Goal: Task Accomplishment & Management: Manage account settings

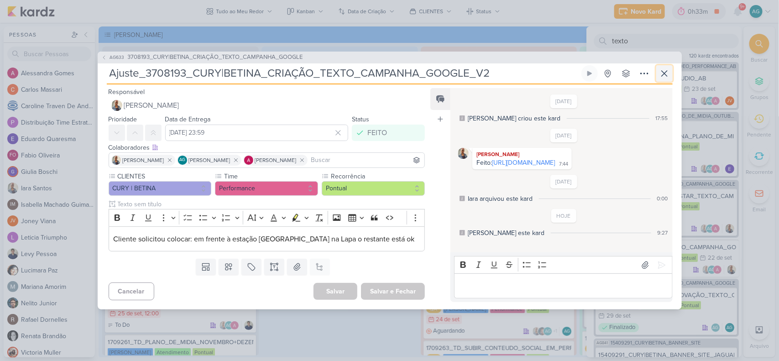
click at [664, 71] on icon at bounding box center [664, 73] width 11 height 11
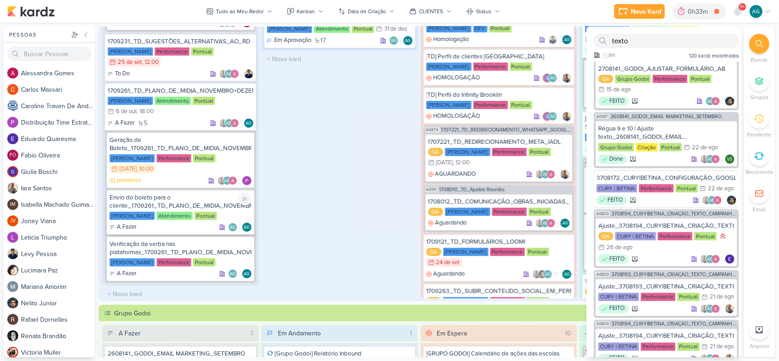
scroll to position [137, 0]
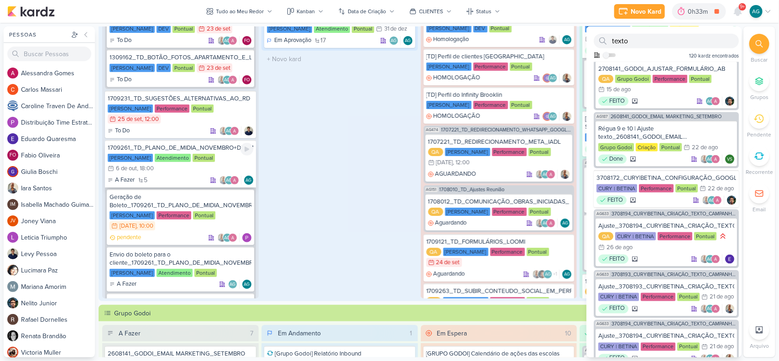
click at [203, 145] on div "1709261_TD_PLANO_DE_MIDIA_NOVEMBRO+DEZEMBRO" at bounding box center [181, 148] width 146 height 8
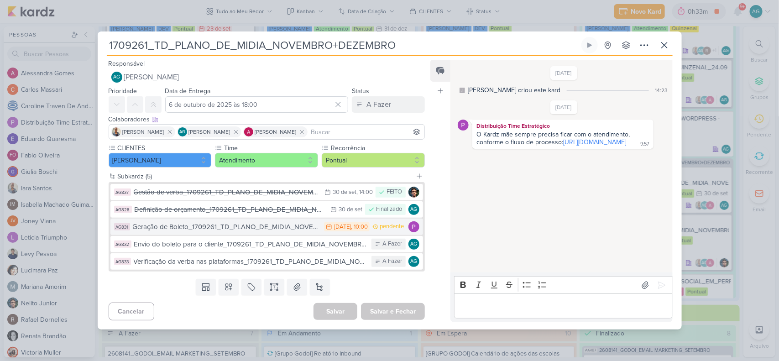
click at [209, 228] on div "Geração de Boleto_1709261_TD_PLANO_DE_MIDIA_NOVEMBRO+DEZEMBRO" at bounding box center [226, 227] width 187 height 10
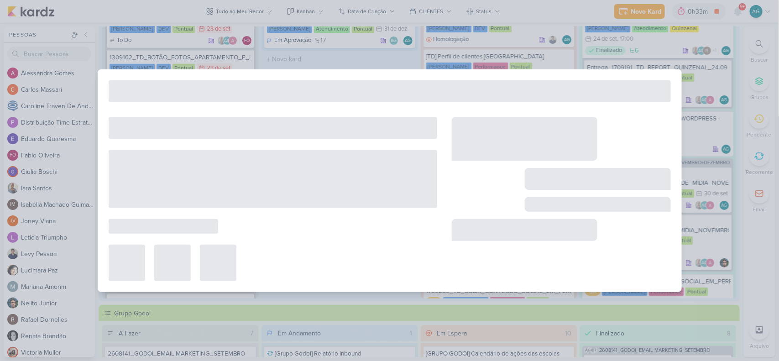
type input "Geração de Boleto_1709261_TD_PLANO_DE_MIDIA_NOVEMBRO+DEZEMBRO"
type input "2 de outubro de 2025 às 10:00"
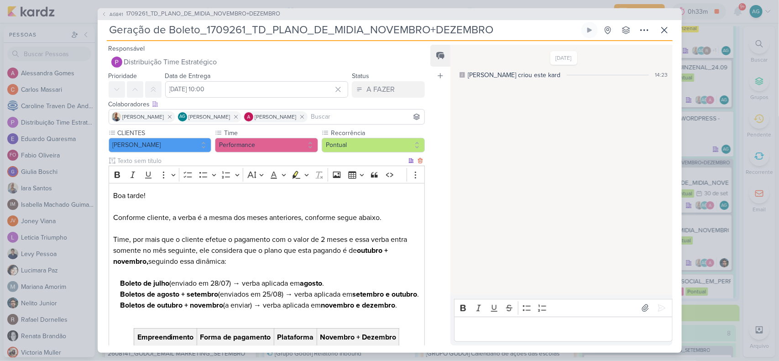
scroll to position [114, 0]
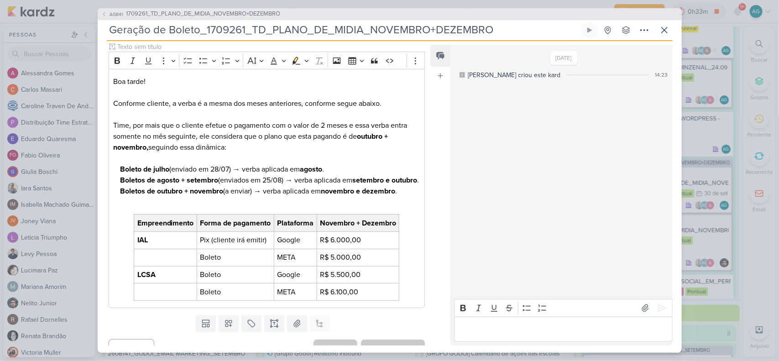
click at [483, 331] on p "Editor editing area: main" at bounding box center [563, 328] width 208 height 11
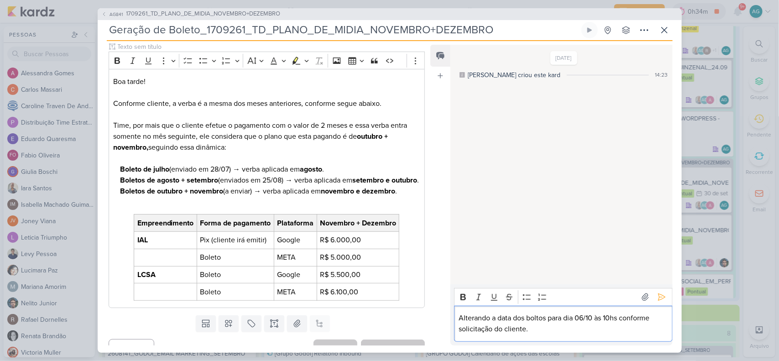
click at [533, 318] on p "Alterando a data dos boltos para dia 06/10 às 10hs conforme solicitação do clie…" at bounding box center [563, 324] width 208 height 22
drag, startPoint x: 582, startPoint y: 317, endPoint x: 625, endPoint y: 318, distance: 43.8
click at [625, 318] on p "Alterando a data dos boletos para dia 06/10 às 10hs conforme solicitação do cli…" at bounding box center [563, 324] width 208 height 22
click at [465, 293] on icon "Editor toolbar" at bounding box center [462, 296] width 9 height 9
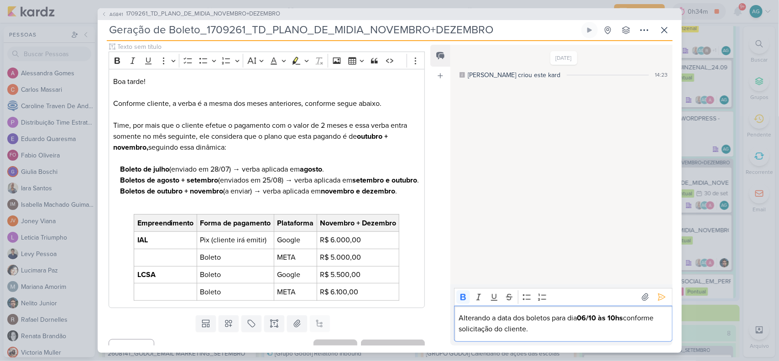
click at [589, 334] on p "Alterando a data dos boletos para dia 06/10 às 10hs conforme solicitação do cli…" at bounding box center [563, 324] width 208 height 22
click at [658, 297] on icon at bounding box center [661, 296] width 9 height 9
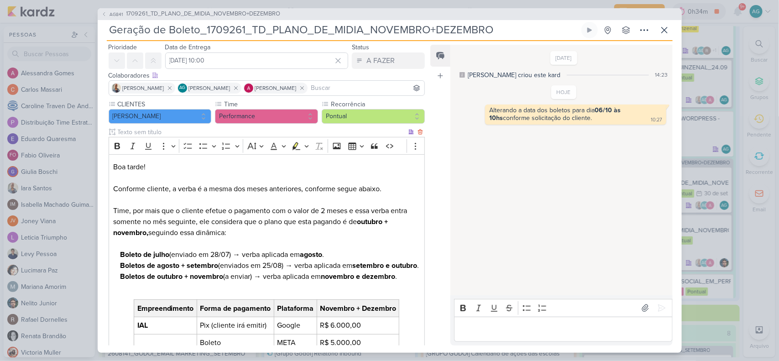
scroll to position [0, 0]
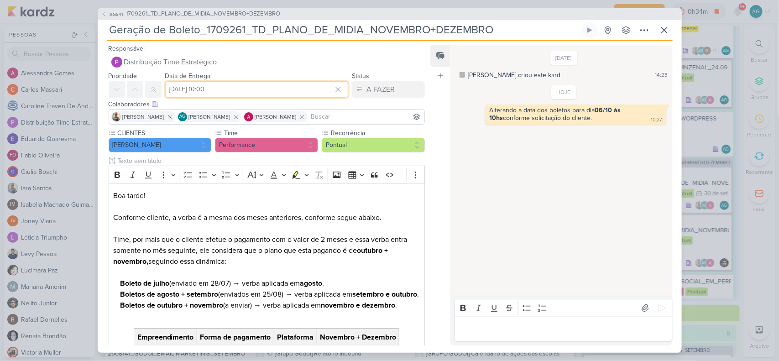
click at [206, 94] on input "2 de outubro de 2025 às 10:00" at bounding box center [256, 89] width 183 height 16
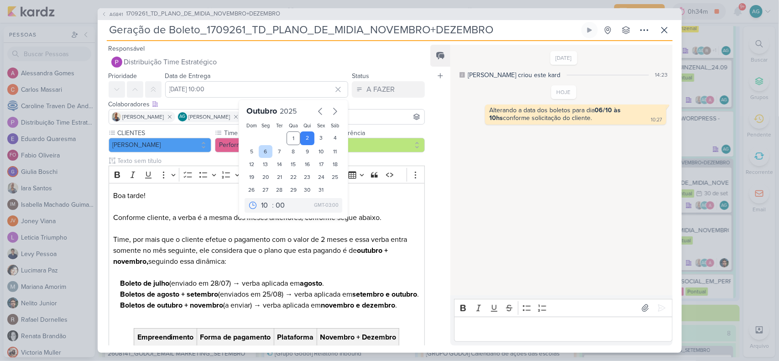
click at [261, 153] on div "6" at bounding box center [266, 151] width 14 height 13
type input "6 de outubro de 2025 às 10:00"
click at [403, 197] on p "Boa tarde! Conforme cliente, a verba é a mesma dos meses anteriores, conforme s…" at bounding box center [266, 234] width 307 height 88
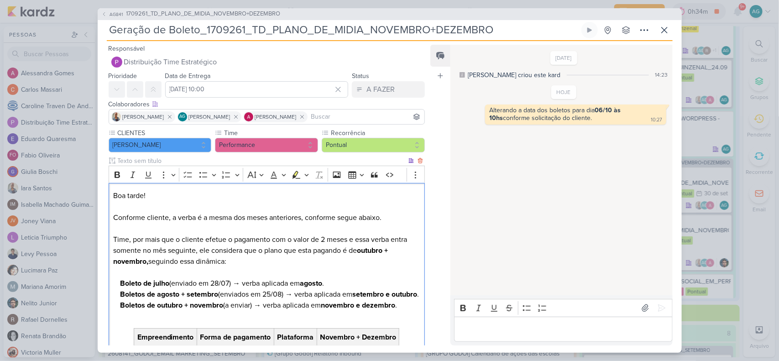
scroll to position [139, 0]
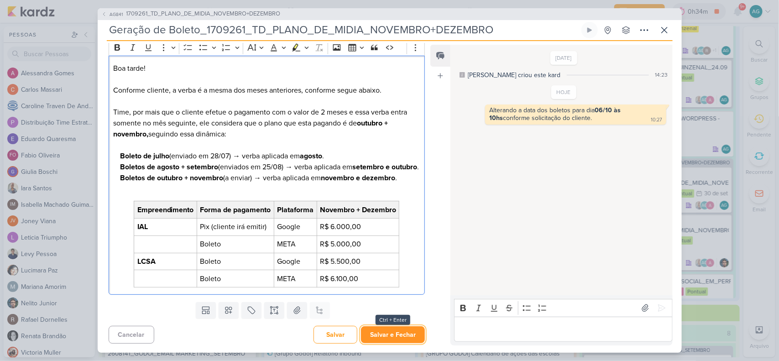
click at [399, 333] on button "Salvar e Fechar" at bounding box center [393, 334] width 64 height 17
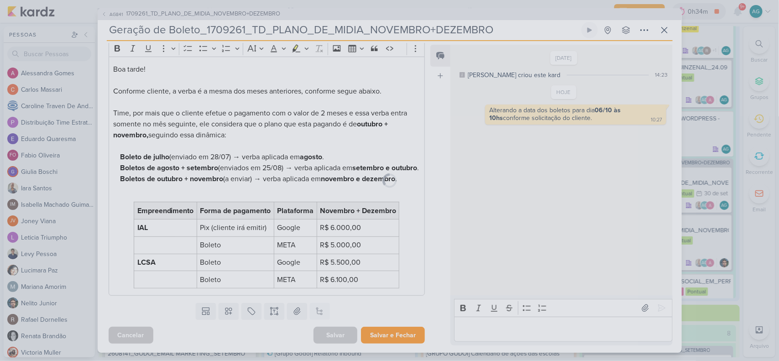
scroll to position [138, 0]
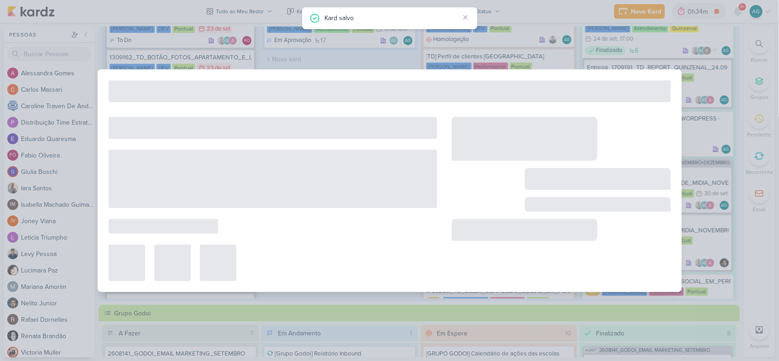
type input "1709261_TD_PLANO_DE_MIDIA_NOVEMBRO+DEZEMBRO"
type input "6 de outubro de 2025 às 18:00"
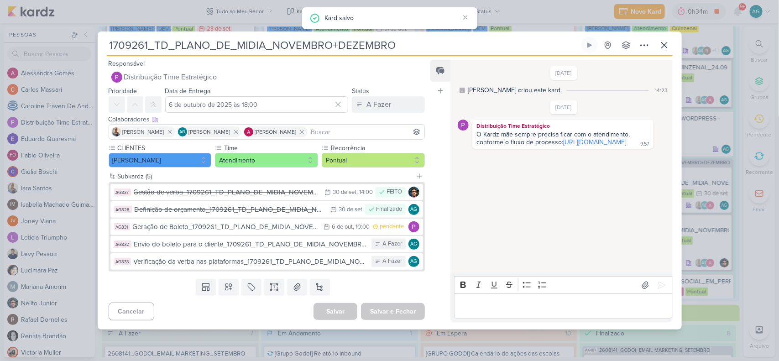
scroll to position [0, 0]
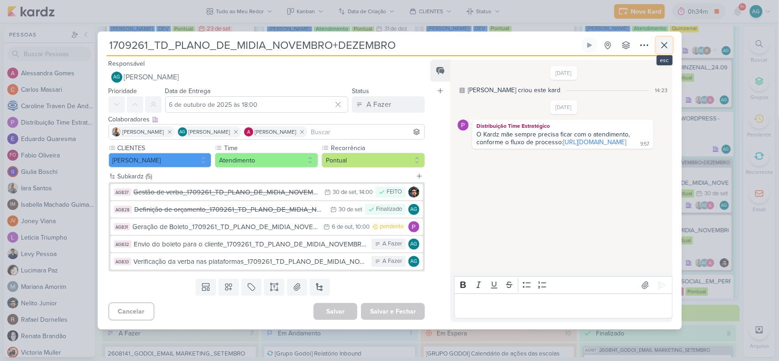
click at [665, 46] on icon at bounding box center [664, 44] width 5 height 5
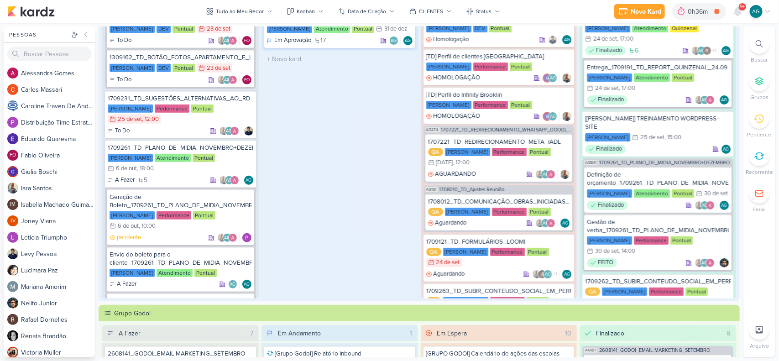
scroll to position [285, 0]
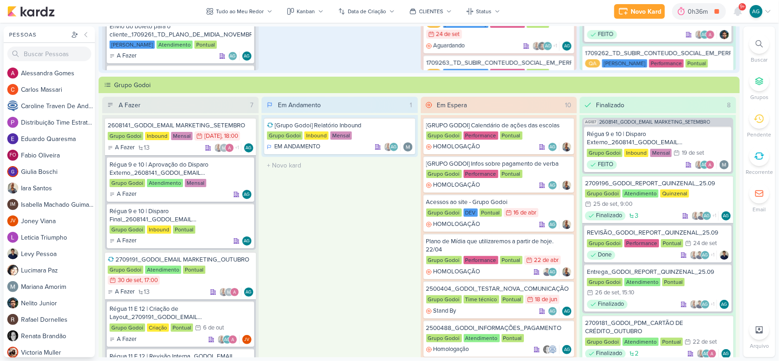
click at [763, 46] on div at bounding box center [759, 44] width 20 height 20
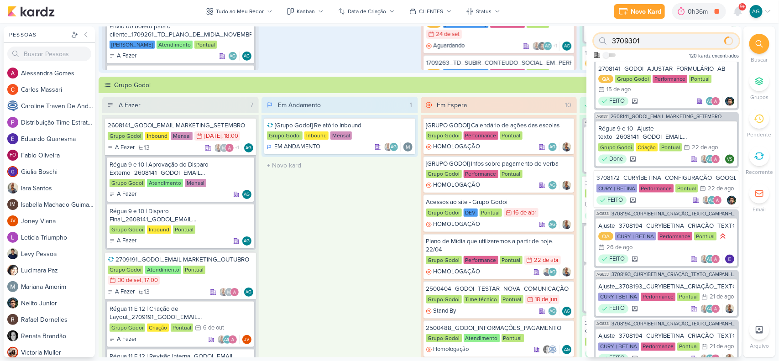
type input "3709301"
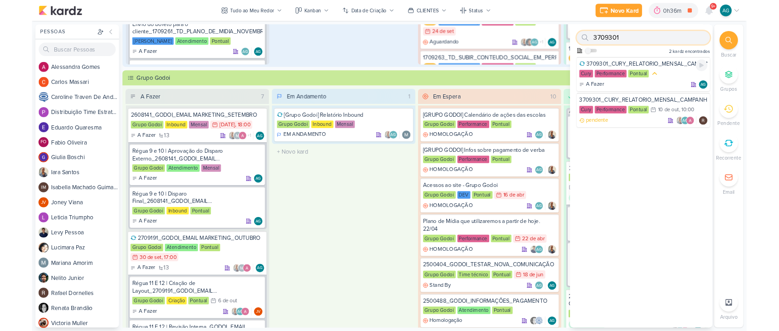
scroll to position [0, 0]
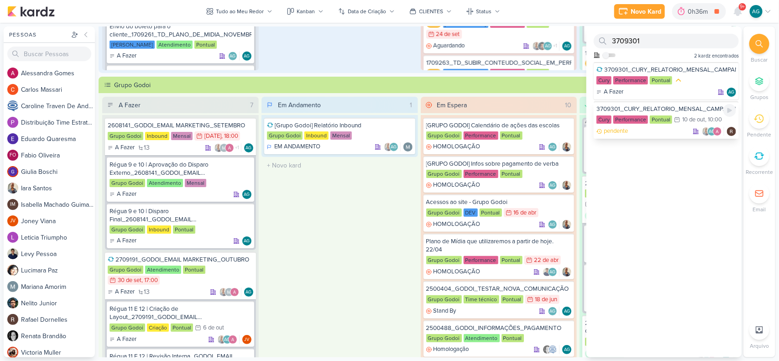
click at [664, 108] on div "3709301_CURY_RELATORIO_MENSAL_CAMPANHA_CONTRATAÇÃO_RJ" at bounding box center [666, 109] width 140 height 8
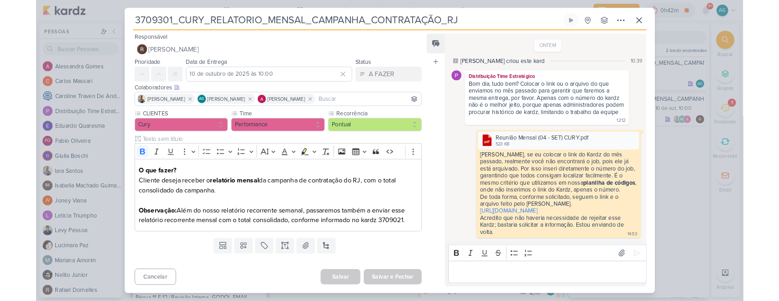
scroll to position [136, 0]
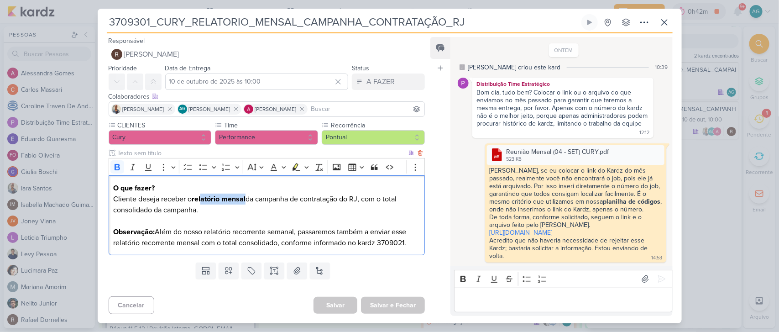
drag, startPoint x: 206, startPoint y: 195, endPoint x: 247, endPoint y: 196, distance: 40.6
click at [245, 196] on strong "relatório mensal" at bounding box center [219, 198] width 54 height 9
click at [156, 240] on p "Observação: Além do nosso relatório recorrente semanal, passaremos também a env…" at bounding box center [266, 237] width 307 height 22
drag, startPoint x: 319, startPoint y: 242, endPoint x: 408, endPoint y: 240, distance: 89.0
click at [408, 240] on p "Observação: Além do nosso relatório recorrente semanal, passaremos também a env…" at bounding box center [266, 237] width 307 height 22
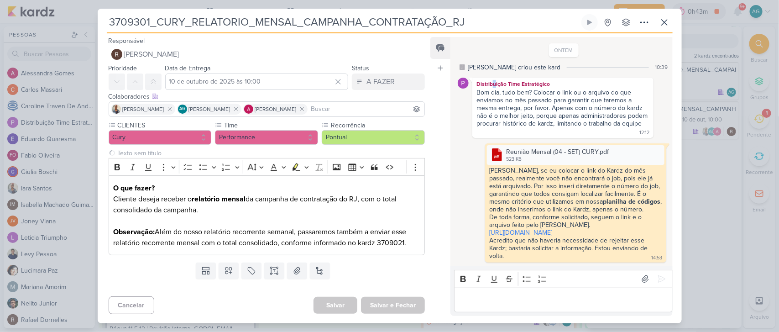
drag, startPoint x: 495, startPoint y: 77, endPoint x: 531, endPoint y: 78, distance: 35.6
click at [531, 79] on div "Distribuição Time Estratégico" at bounding box center [562, 83] width 177 height 9
drag, startPoint x: 549, startPoint y: 85, endPoint x: 597, endPoint y: 84, distance: 47.9
click at [597, 89] on div "Bom dia, tudo bem? Colocar o link ou o arquivo do que enviamos no mês passado p…" at bounding box center [562, 108] width 173 height 39
drag, startPoint x: 493, startPoint y: 87, endPoint x: 500, endPoint y: 87, distance: 6.9
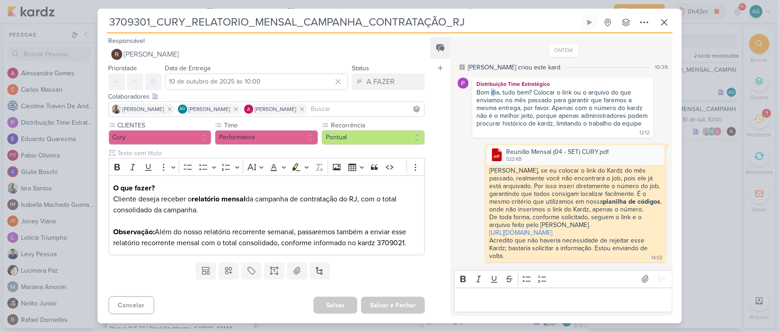
click at [496, 89] on div "Bom dia, tudo bem? Colocar o link ou o arquivo do que enviamos no mês passado p…" at bounding box center [562, 108] width 173 height 39
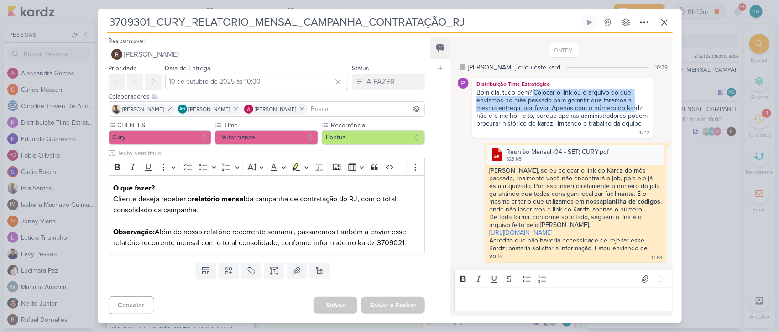
drag, startPoint x: 534, startPoint y: 83, endPoint x: 635, endPoint y: 99, distance: 102.2
click at [635, 99] on div "Bom dia, tudo bem? Colocar o link ou o arquivo do que enviamos no mês passado p…" at bounding box center [562, 108] width 173 height 39
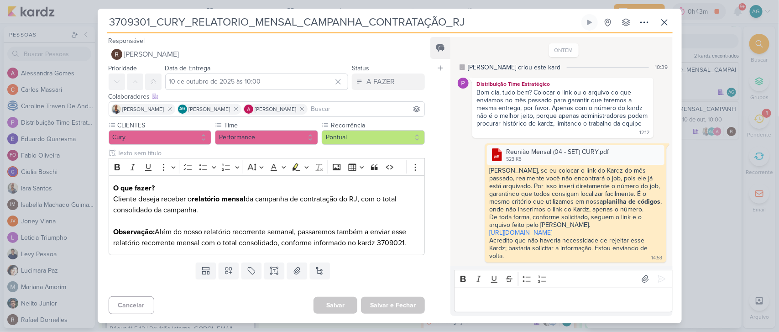
click at [580, 113] on div "Bom dia, tudo bem? Colocar o link ou o arquivo do que enviamos no mês passado p…" at bounding box center [562, 108] width 173 height 39
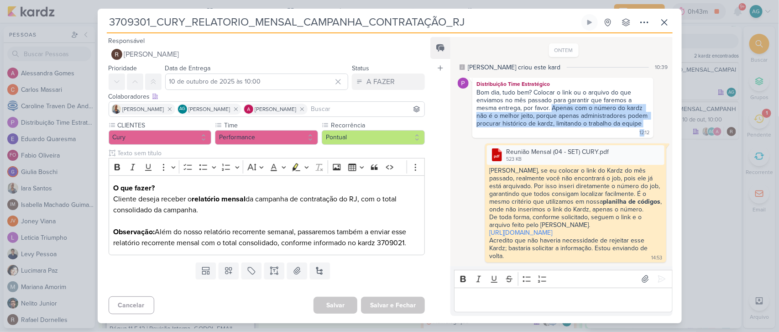
drag, startPoint x: 551, startPoint y: 100, endPoint x: 640, endPoint y: 122, distance: 91.1
click at [640, 122] on div "Distribuição Time Estratégico Bom dia, tudo bem? Colocar o link ou o arquivo do…" at bounding box center [562, 108] width 181 height 60
click at [395, 240] on p "Observação: Além do nosso relatório recorrente semanal, passaremos também a env…" at bounding box center [266, 237] width 307 height 22
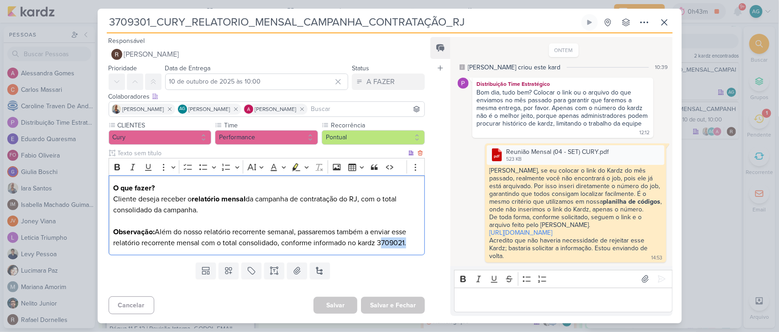
click at [395, 240] on p "Observação: Além do nosso relatório recorrente semanal, passaremos também a env…" at bounding box center [266, 237] width 307 height 22
drag, startPoint x: 359, startPoint y: 239, endPoint x: 421, endPoint y: 240, distance: 62.1
click at [421, 240] on div "O que fazer? Cliente deseja receber o relatório mensal da campanha de contrataç…" at bounding box center [267, 215] width 317 height 80
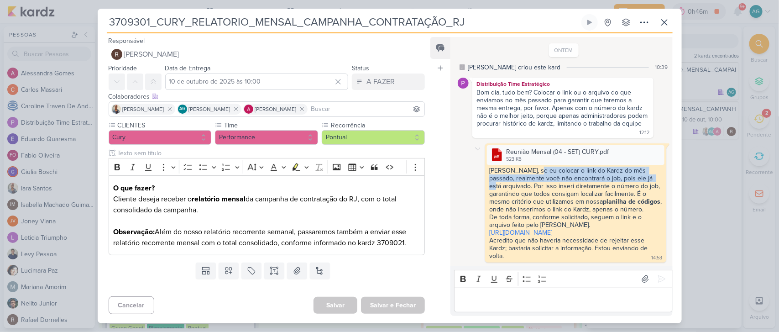
drag, startPoint x: 535, startPoint y: 147, endPoint x: 648, endPoint y: 156, distance: 113.4
click at [648, 167] on div "Alessandra, se eu colocar o link do Kardz do mês passado, realmente você não en…" at bounding box center [575, 190] width 172 height 47
drag, startPoint x: 519, startPoint y: 164, endPoint x: 586, endPoint y: 167, distance: 67.1
click at [586, 167] on div "Alessandra, se eu colocar o link do Kardz do mês passado, realmente você não en…" at bounding box center [575, 190] width 172 height 47
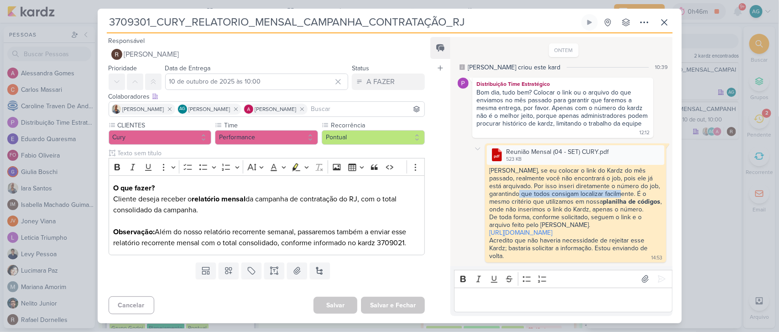
drag, startPoint x: 533, startPoint y: 174, endPoint x: 630, endPoint y: 174, distance: 97.2
click at [630, 174] on div "Alessandra, se eu colocar o link do Kardz do mês passado, realmente você não en…" at bounding box center [575, 190] width 172 height 47
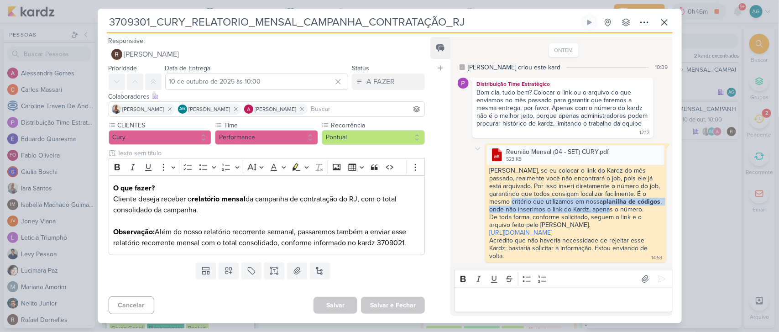
drag, startPoint x: 519, startPoint y: 182, endPoint x: 633, endPoint y: 188, distance: 114.6
click at [633, 188] on div "Alessandra, se eu colocar o link do Kardz do mês passado, realmente você não en…" at bounding box center [575, 190] width 172 height 47
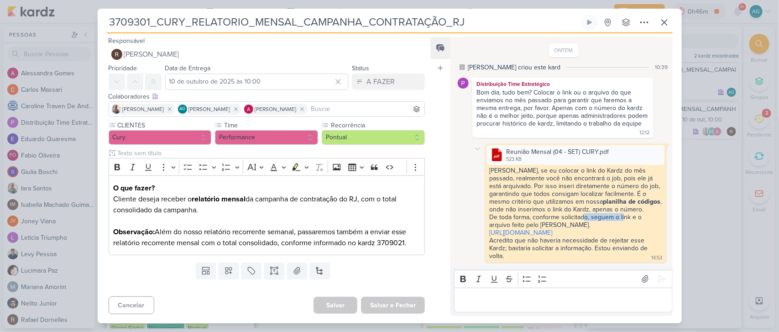
drag, startPoint x: 583, startPoint y: 203, endPoint x: 623, endPoint y: 205, distance: 39.7
click at [623, 213] on div "De toda forma, conforme solicitado, seguem o link e o arquivo feito pelo Rafael." at bounding box center [575, 221] width 172 height 16
drag, startPoint x: 575, startPoint y: 242, endPoint x: 651, endPoint y: 250, distance: 76.1
click at [651, 250] on div "Alessandra, se eu colocar o link do Kardz do mês passado, realmente você não en…" at bounding box center [575, 214] width 177 height 94
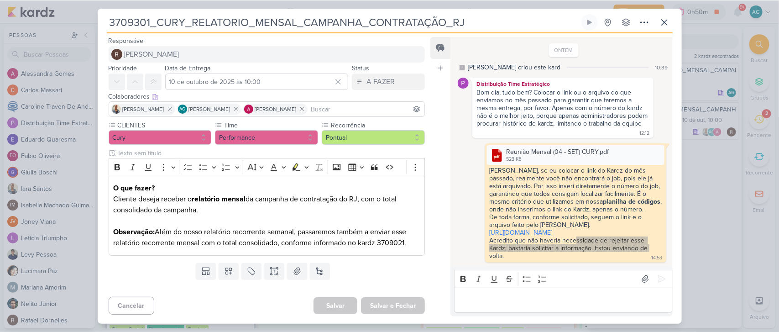
scroll to position [134, 0]
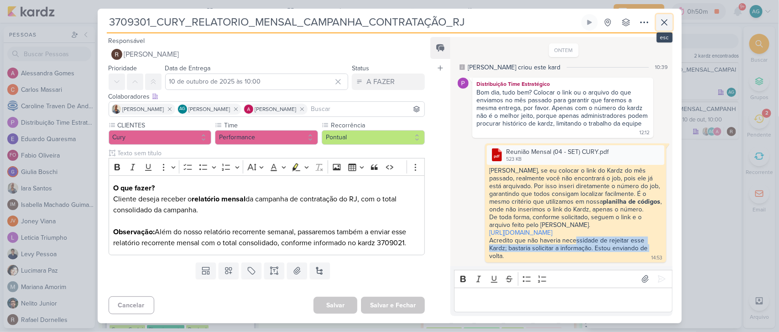
click at [665, 22] on icon at bounding box center [664, 22] width 5 height 5
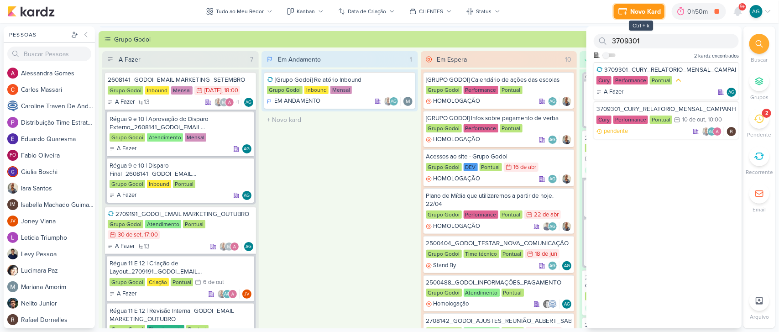
click at [640, 10] on div "Novo Kard" at bounding box center [645, 12] width 31 height 10
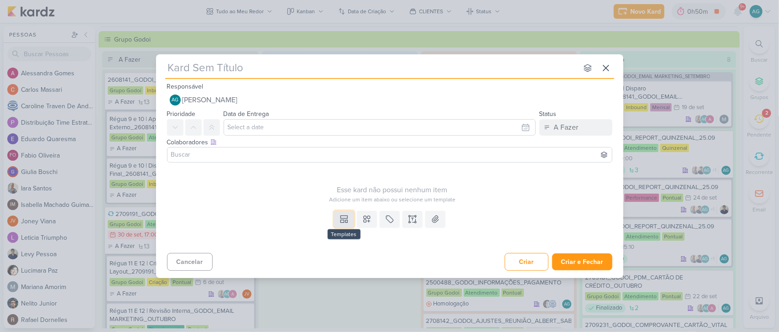
click at [340, 219] on icon at bounding box center [343, 218] width 9 height 9
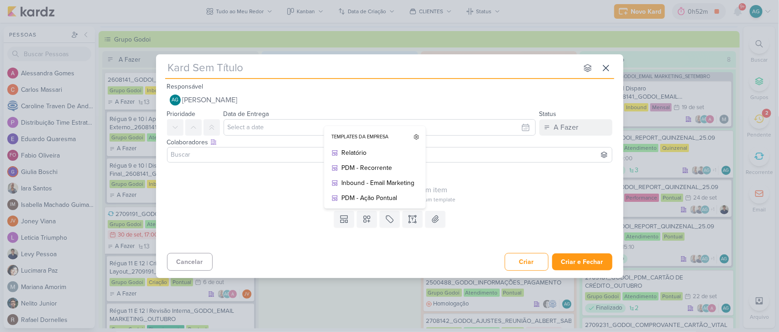
click at [417, 68] on input "text" at bounding box center [371, 68] width 412 height 16
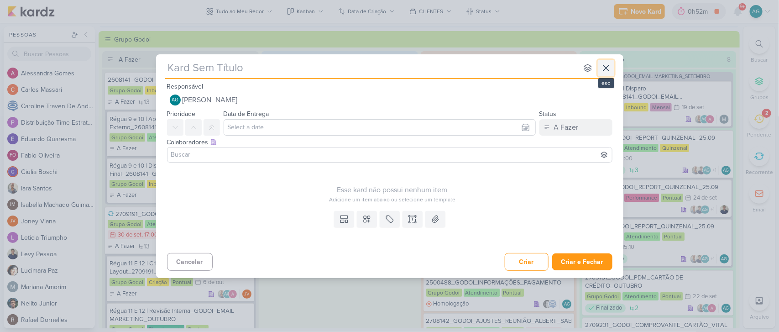
click at [607, 70] on icon at bounding box center [605, 68] width 11 height 11
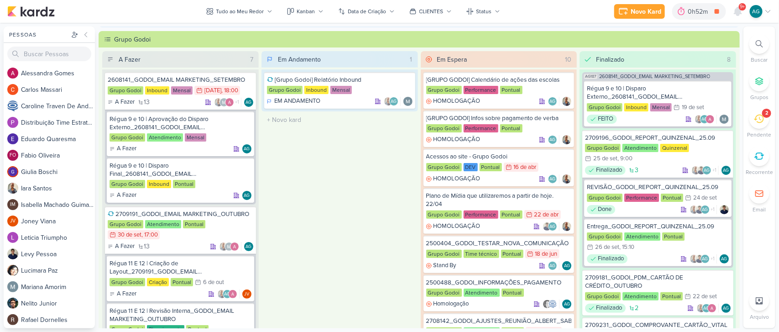
click at [758, 114] on icon at bounding box center [759, 119] width 10 height 10
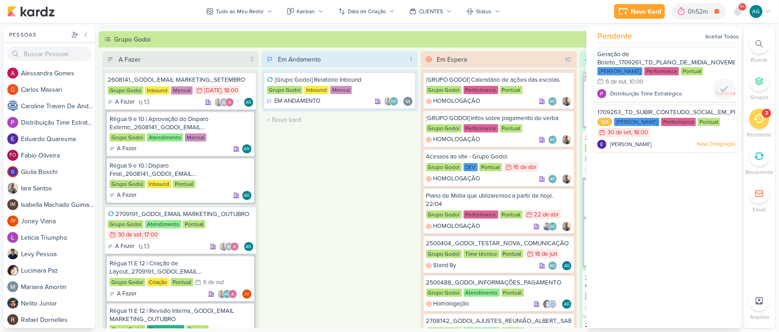
click at [667, 55] on div "Geração de Boleto_1709261_TD_PLANO_DE_MIDIA_NOVEMBRO+DEZEMBRO" at bounding box center [666, 58] width 138 height 17
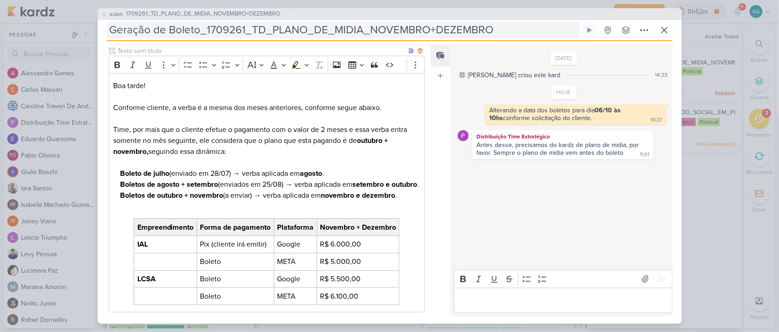
scroll to position [0, 0]
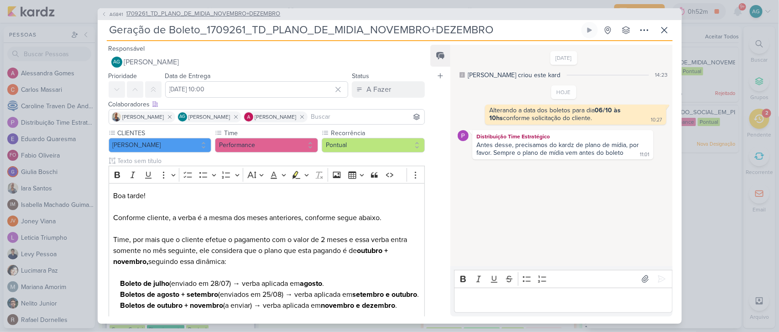
click at [234, 15] on span "1709261_TD_PLANO_DE_MIDIA_NOVEMBRO+DEZEMBRO" at bounding box center [203, 14] width 154 height 9
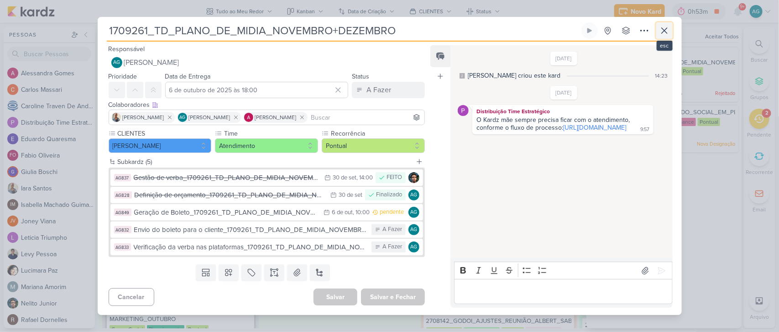
click at [667, 31] on icon at bounding box center [664, 30] width 11 height 11
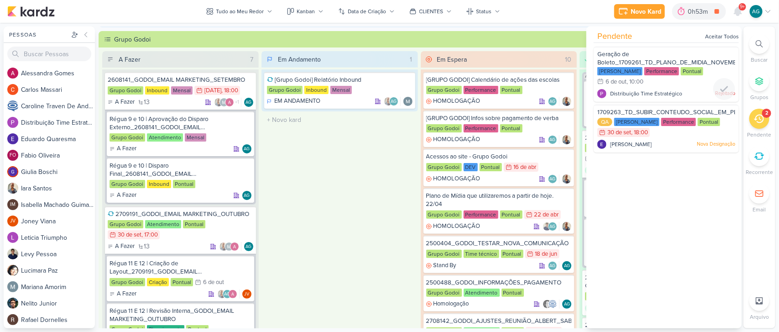
click at [671, 55] on div "Geração de Boleto_1709261_TD_PLANO_DE_MIDIA_NOVEMBRO+DEZEMBRO" at bounding box center [666, 58] width 138 height 17
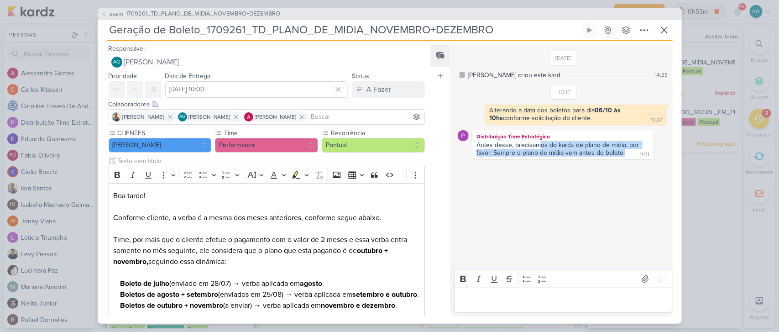
drag, startPoint x: 538, startPoint y: 144, endPoint x: 625, endPoint y: 151, distance: 87.4
click at [625, 151] on div "Antes desse, precisamos do kardz de plano de mídia, por favor. Sempre o plano d…" at bounding box center [562, 149] width 177 height 16
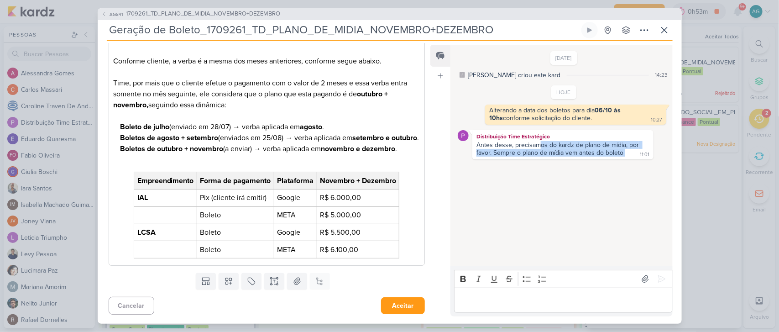
scroll to position [52, 0]
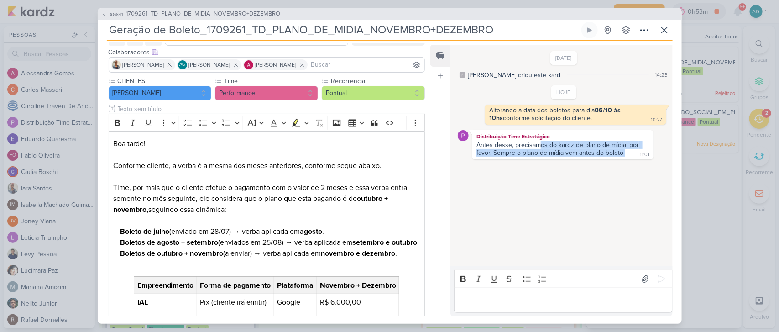
click at [215, 15] on span "1709261_TD_PLANO_DE_MIDIA_NOVEMBRO+DEZEMBRO" at bounding box center [203, 14] width 154 height 9
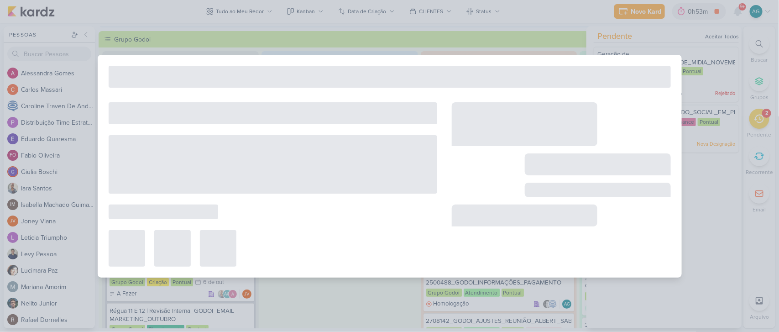
type input "1709261_TD_PLANO_DE_MIDIA_NOVEMBRO+DEZEMBRO"
type input "6 de outubro de 2025 às 18:00"
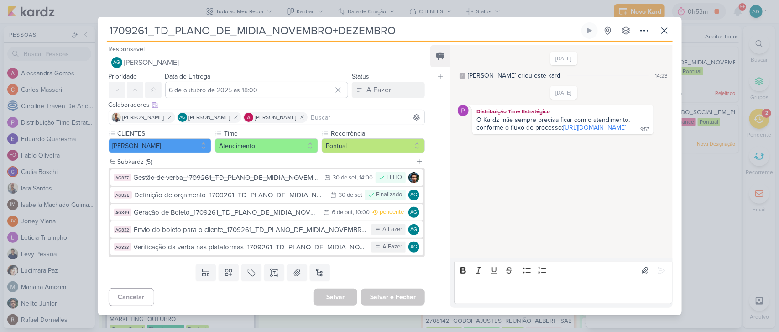
scroll to position [0, 0]
click at [749, 120] on div "1709261_TD_PLANO_DE_MIDIA_NOVEMBRO+DEZEMBRO Criado por mim" at bounding box center [389, 166] width 779 height 332
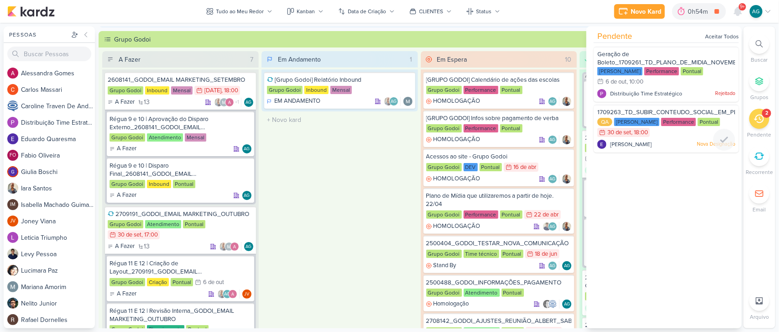
click at [650, 112] on span "1709263_TD_SUBIR_CONTEUDO_SOCIAL_EM_PERFORMANCE_LCSA" at bounding box center [694, 112] width 195 height 7
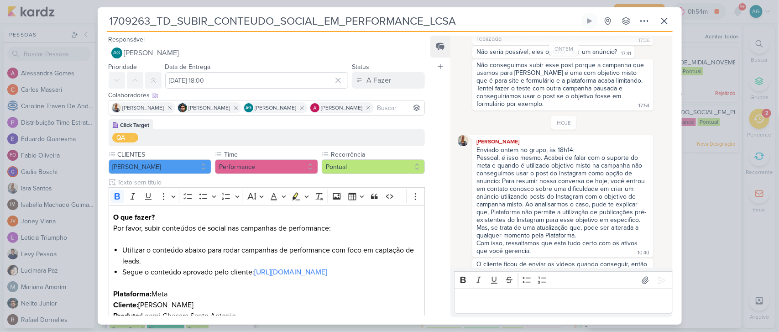
scroll to position [243, 0]
click at [755, 118] on div "1709263_TD_SUBIR_CONTEUDO_SOCIAL_EM_PERFORMANCE_LCSA" at bounding box center [389, 166] width 779 height 332
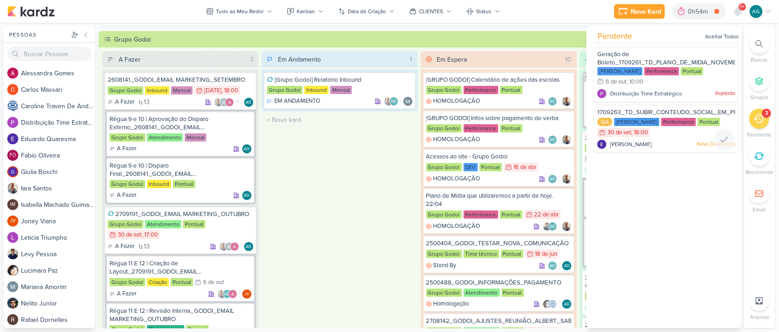
click at [660, 141] on div "Eduardo Quaresma Nova Designação" at bounding box center [666, 144] width 138 height 9
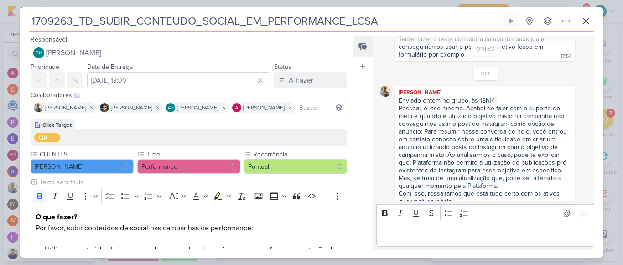
scroll to position [317, 0]
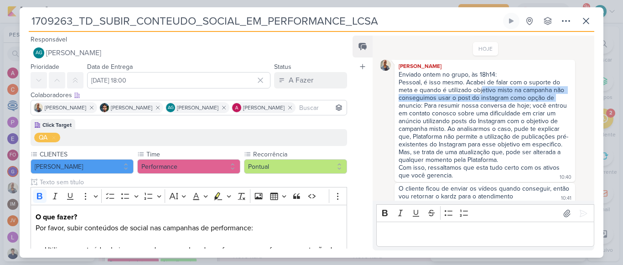
drag, startPoint x: 481, startPoint y: 80, endPoint x: 572, endPoint y: 85, distance: 90.9
click at [572, 85] on div "Iara Santos Enviado ontem no grupo, às 18h14: Pessoal, é isso mesmo. Acabei de …" at bounding box center [486, 121] width 212 height 122
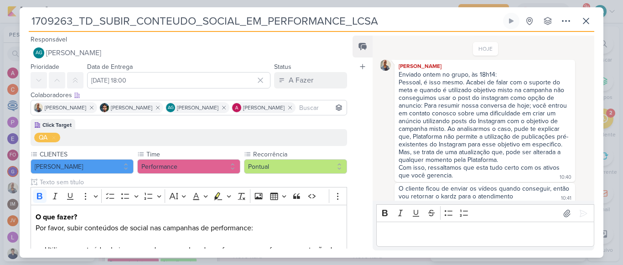
drag, startPoint x: 351, startPoint y: 21, endPoint x: 386, endPoint y: 22, distance: 34.2
click at [386, 22] on input "1709263_TD_SUBIR_CONTEUDO_SOCIAL_EM_PERFORMANCE_LCSA" at bounding box center [265, 21] width 473 height 16
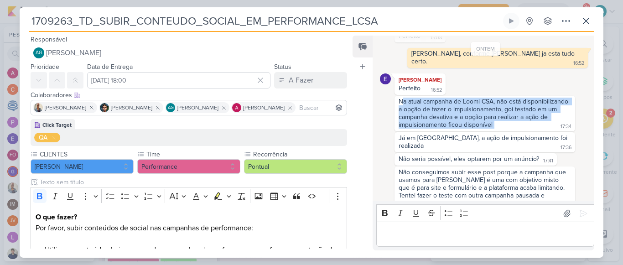
drag, startPoint x: 408, startPoint y: 95, endPoint x: 545, endPoint y: 116, distance: 138.5
click at [545, 116] on div "Na atual campanha de Loomi CSA, não está disponibilizando a opção de fazer o im…" at bounding box center [484, 114] width 177 height 32
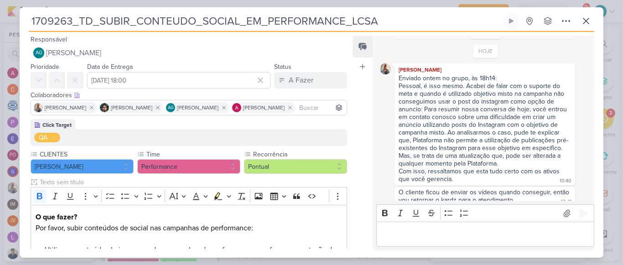
scroll to position [317, 0]
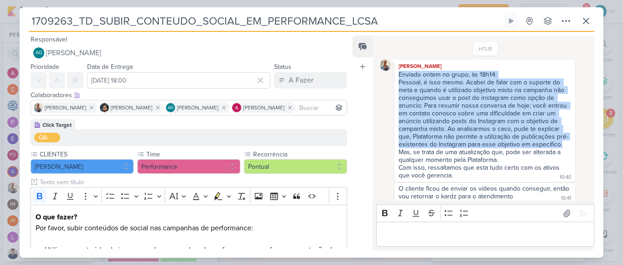
drag, startPoint x: 400, startPoint y: 65, endPoint x: 514, endPoint y: 142, distance: 138.0
click at [514, 142] on span "Enviado ontem no grupo, às 18h14: Pessoal, é isso mesmo. Acabei de falar com o …" at bounding box center [485, 125] width 172 height 109
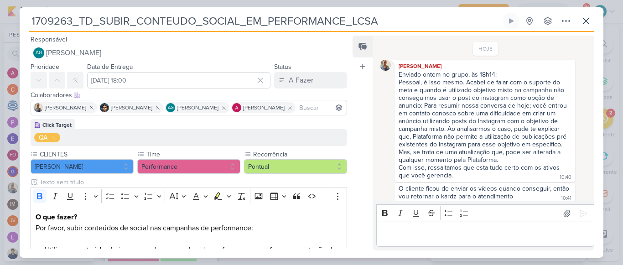
drag, startPoint x: 349, startPoint y: 19, endPoint x: 386, endPoint y: 18, distance: 37.0
click at [386, 18] on input "1709263_TD_SUBIR_CONTEUDO_SOCIAL_EM_PERFORMANCE_LCSA" at bounding box center [265, 21] width 473 height 16
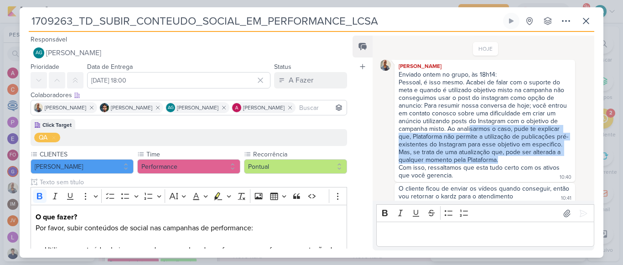
drag, startPoint x: 498, startPoint y: 116, endPoint x: 554, endPoint y: 153, distance: 67.2
click at [554, 153] on span "Enviado ontem no grupo, às 18h14: Pessoal, é isso mesmo. Acabei de falar com o …" at bounding box center [485, 125] width 172 height 109
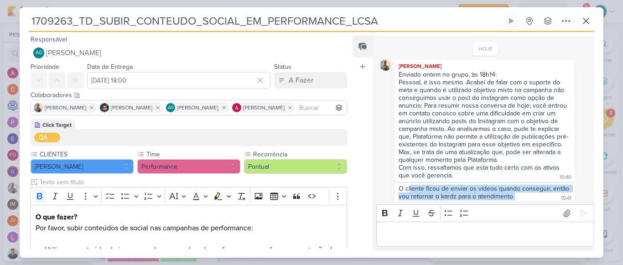
drag, startPoint x: 522, startPoint y: 193, endPoint x: 409, endPoint y: 180, distance: 113.4
click at [409, 185] on div "O cliente ficou de enviar os vídeos quando conseguir, então vou retornar o kard…" at bounding box center [484, 193] width 177 height 16
click at [466, 156] on div "Mas, se trata de uma atualização que, pode ser alterada a qualquer momento pela…" at bounding box center [485, 156] width 172 height 16
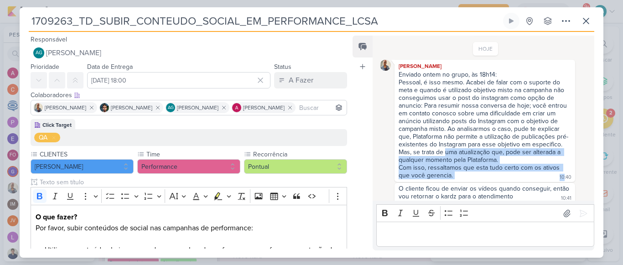
drag, startPoint x: 445, startPoint y: 150, endPoint x: 560, endPoint y: 172, distance: 116.7
click at [560, 172] on div "Iara Santos Enviado ontem no grupo, às 18h14: Pessoal, é isso mesmo. Acabei de …" at bounding box center [485, 121] width 181 height 122
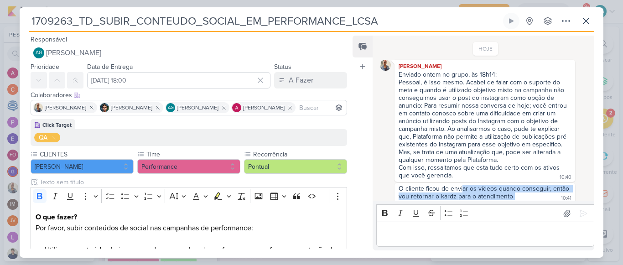
drag, startPoint x: 461, startPoint y: 184, endPoint x: 538, endPoint y: 189, distance: 77.3
click at [538, 189] on div "O cliente ficou de enviar os vídeos quando conseguir, então vou retornar o kard…" at bounding box center [484, 193] width 177 height 16
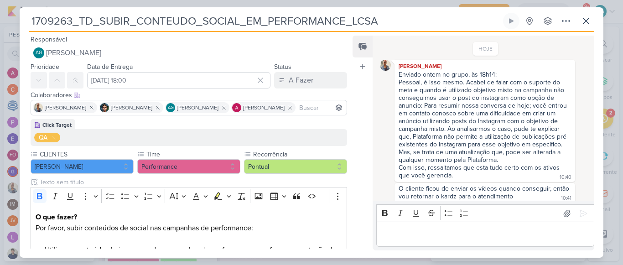
click at [520, 193] on div "O cliente ficou de enviar os vídeos quando conseguir, então vou retornar o kard…" at bounding box center [484, 193] width 177 height 16
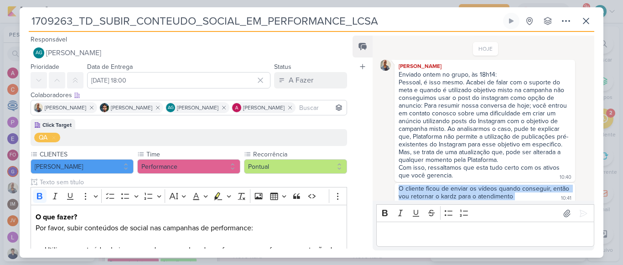
drag, startPoint x: 399, startPoint y: 184, endPoint x: 522, endPoint y: 192, distance: 123.9
click at [522, 192] on div "O cliente ficou de enviar os vídeos quando conseguir, então vou retornar o kard…" at bounding box center [484, 193] width 177 height 16
click at [588, 22] on icon at bounding box center [586, 21] width 11 height 11
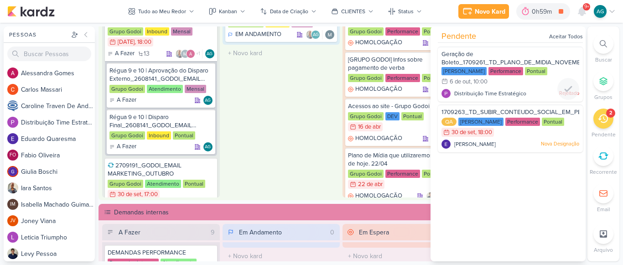
click at [507, 56] on div "Geração de Boleto_1709261_TD_PLANO_DE_MIDIA_NOVEMBRO+DEZEMBRO" at bounding box center [511, 58] width 138 height 17
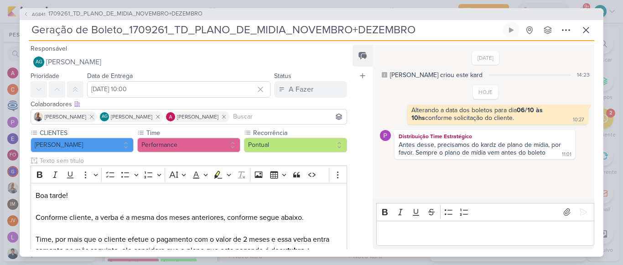
drag, startPoint x: 275, startPoint y: 30, endPoint x: 384, endPoint y: 33, distance: 109.1
click at [384, 33] on input "Geração de Boleto_1709261_TD_PLANO_DE_MIDIA_NOVEMBRO+DEZEMBRO" at bounding box center [265, 30] width 473 height 16
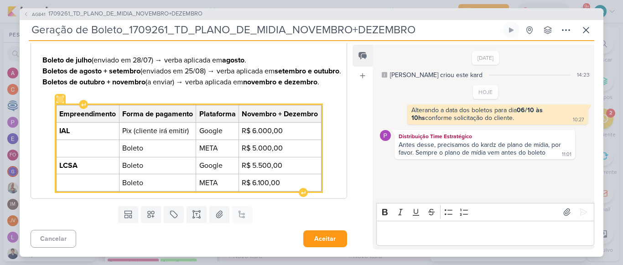
scroll to position [228, 0]
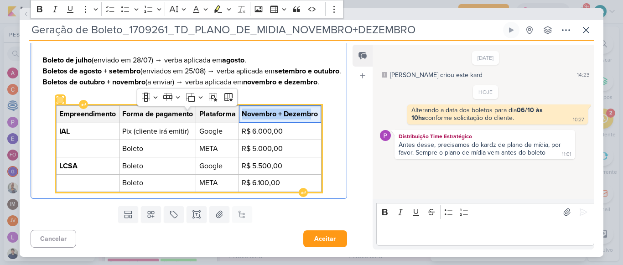
drag, startPoint x: 266, startPoint y: 118, endPoint x: 310, endPoint y: 117, distance: 44.7
click at [310, 117] on span "Novembro + Dezembro" at bounding box center [280, 114] width 76 height 11
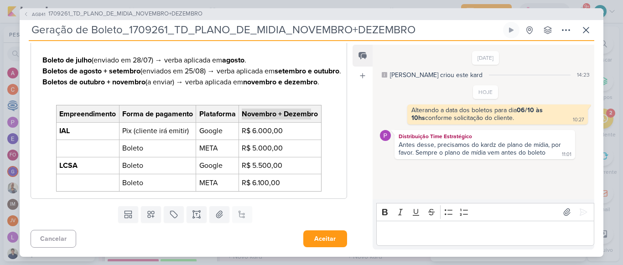
scroll to position [134, 0]
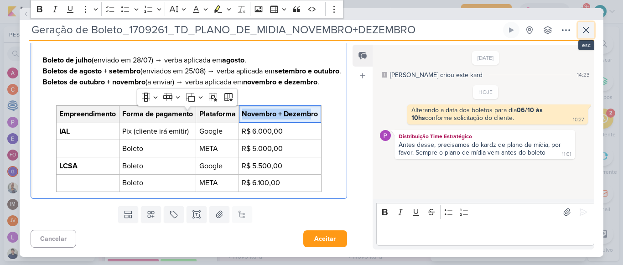
click at [589, 28] on icon at bounding box center [586, 30] width 11 height 11
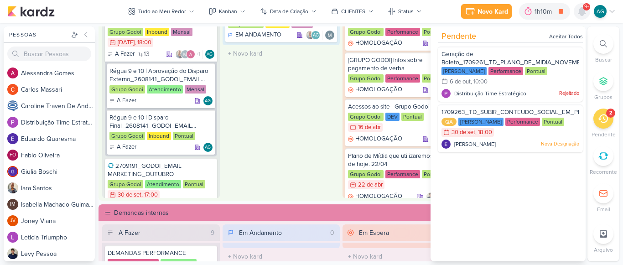
click at [584, 11] on icon at bounding box center [581, 11] width 7 height 8
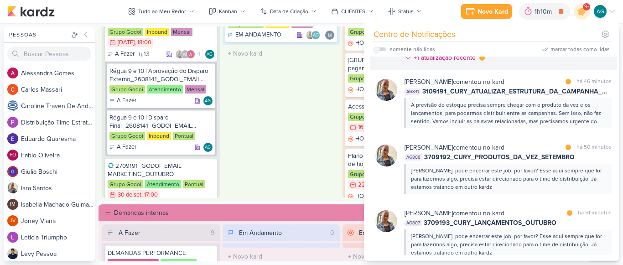
scroll to position [182, 0]
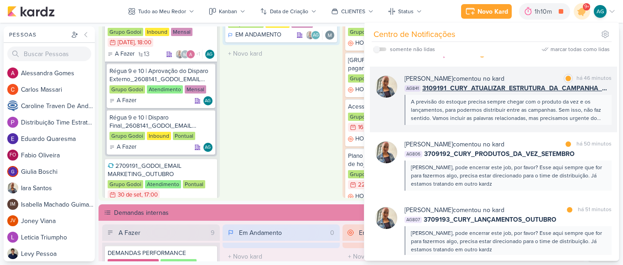
click at [542, 110] on div "A previsão do estoque precisa sempre chegar com o produto da vez e os lançament…" at bounding box center [507, 110] width 193 height 25
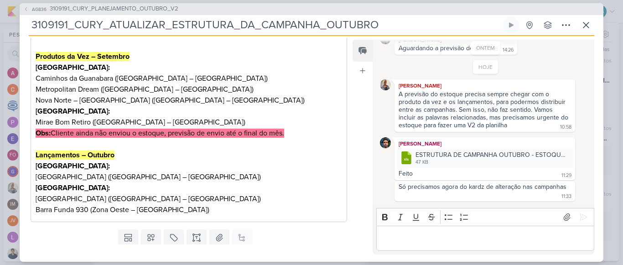
scroll to position [214, 0]
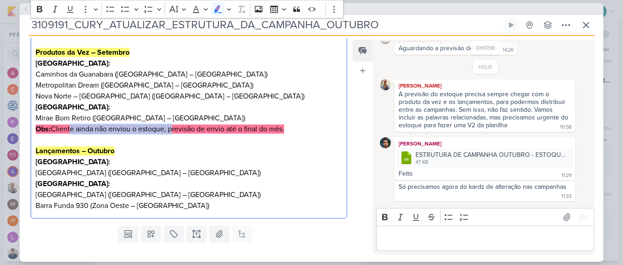
drag, startPoint x: 68, startPoint y: 150, endPoint x: 169, endPoint y: 151, distance: 101.7
click at [169, 134] on mark "Obs: Cliente ainda não enviou o estoque, previsão de envio até o final do mês." at bounding box center [160, 129] width 249 height 9
click at [309, 146] on p "Editor editing area: main" at bounding box center [189, 140] width 307 height 11
drag, startPoint x: 308, startPoint y: 151, endPoint x: 46, endPoint y: 149, distance: 261.9
click at [46, 135] on p "Obs: Cliente ainda não enviou o estoque, previsão de envio até o final do mês." at bounding box center [189, 129] width 307 height 11
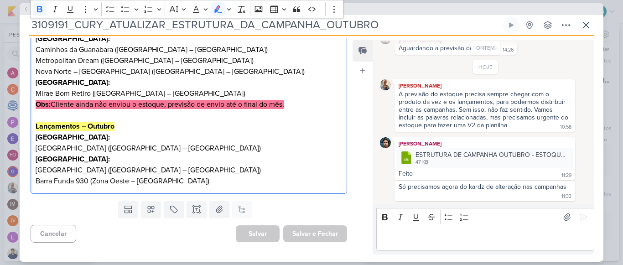
scroll to position [0, 0]
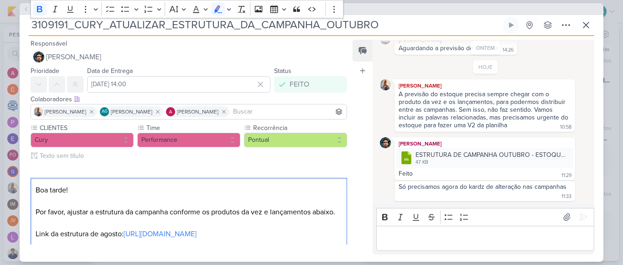
click at [27, 10] on icon at bounding box center [25, 8] width 5 height 5
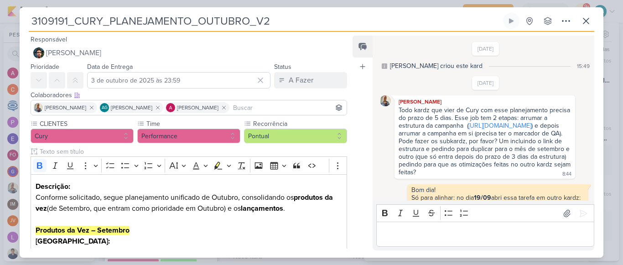
scroll to position [276, 0]
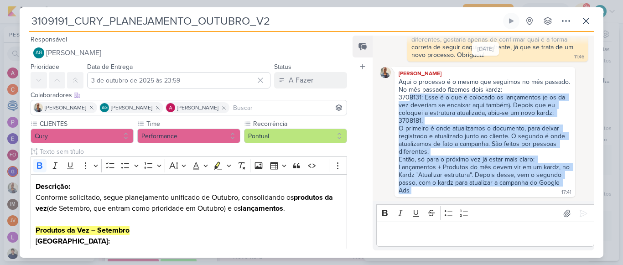
drag, startPoint x: 410, startPoint y: 100, endPoint x: 472, endPoint y: 190, distance: 109.8
click at [472, 190] on div "Aqui o processo é o mesmo que seguimos no mês passado. No mês passado fizemos d…" at bounding box center [484, 136] width 177 height 117
click at [443, 116] on div "3708131: Esse é o que é colocado os lançamentos (e os da vez deveriam se encaix…" at bounding box center [485, 109] width 172 height 31
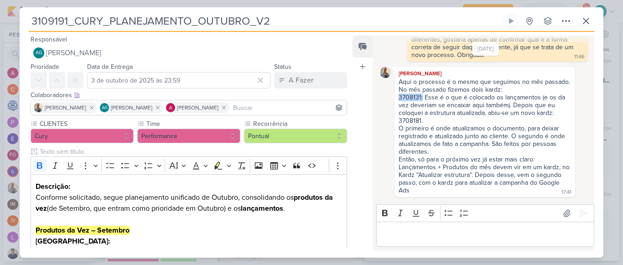
drag, startPoint x: 399, startPoint y: 100, endPoint x: 423, endPoint y: 100, distance: 24.2
click at [423, 100] on div "3708131: Esse é o que é colocado os lançamentos (e os da vez deveriam se encaix…" at bounding box center [485, 109] width 172 height 31
drag, startPoint x: 426, startPoint y: 124, endPoint x: 392, endPoint y: 120, distance: 33.9
click at [392, 120] on div "Iara Santos Aqui o processo é o mesmo que seguimos no mês passado. No mês passa…" at bounding box center [486, 132] width 212 height 130
click at [465, 119] on div "3708131: Esse é o que é colocado os lançamentos (e os da vez deveriam se encaix…" at bounding box center [485, 109] width 172 height 31
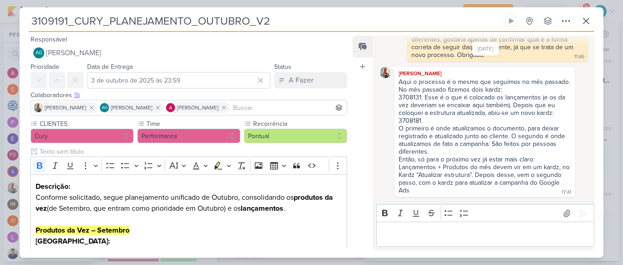
click at [414, 123] on div "3708131: Esse é o que é colocado os lançamentos (e os da vez deveriam se encaix…" at bounding box center [485, 109] width 172 height 31
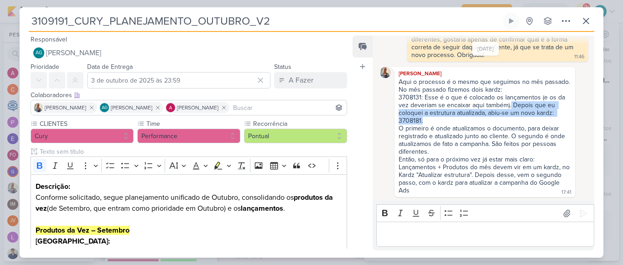
drag, startPoint x: 511, startPoint y: 106, endPoint x: 530, endPoint y: 122, distance: 24.9
click at [530, 122] on div "3708131: Esse é o que é colocado os lançamentos (e os da vez deveriam se encaix…" at bounding box center [485, 109] width 172 height 31
click at [425, 123] on div "3708131: Esse é o que é colocado os lançamentos (e os da vez deveriam se encaix…" at bounding box center [485, 109] width 172 height 31
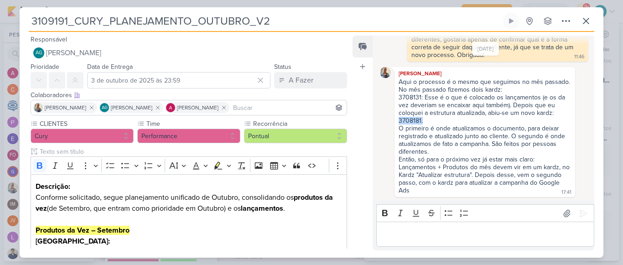
drag, startPoint x: 399, startPoint y: 121, endPoint x: 438, endPoint y: 123, distance: 39.3
click at [438, 123] on div "3708131: Esse é o que é colocado os lançamentos (e os da vez deveriam se encaix…" at bounding box center [485, 109] width 172 height 31
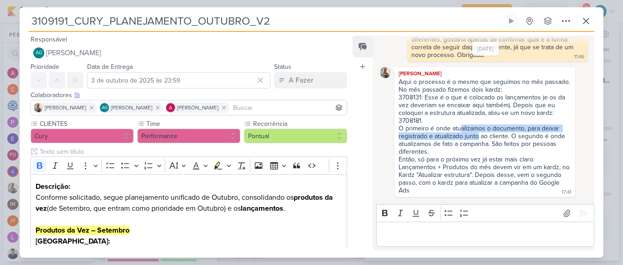
drag, startPoint x: 462, startPoint y: 132, endPoint x: 478, endPoint y: 135, distance: 16.3
click at [478, 135] on div "O primeiro é onde atualizamos o documento, para deixar registrado e atualizado …" at bounding box center [485, 140] width 172 height 31
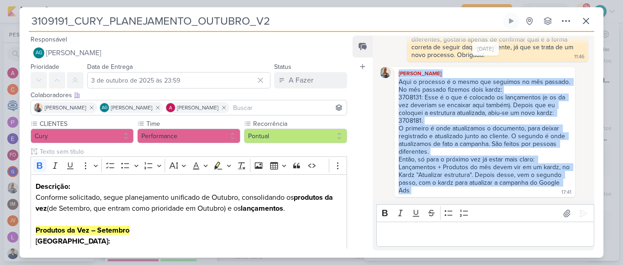
drag, startPoint x: 417, startPoint y: 190, endPoint x: 396, endPoint y: 79, distance: 112.9
click at [396, 79] on div "Iara Santos Aqui o processo é o mesmo que seguimos no mês passado. No mês passa…" at bounding box center [485, 132] width 181 height 130
click at [439, 119] on div "3708131: Esse é o que é colocado os lançamentos (e os da vez deveriam se encaix…" at bounding box center [485, 109] width 172 height 31
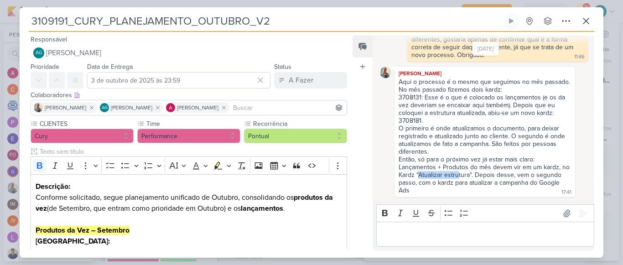
drag, startPoint x: 419, startPoint y: 175, endPoint x: 457, endPoint y: 178, distance: 38.0
click at [457, 178] on div "Então, só para o próximo vez já estar mais claro: Lançamentos + Produtos do mês…" at bounding box center [485, 175] width 173 height 39
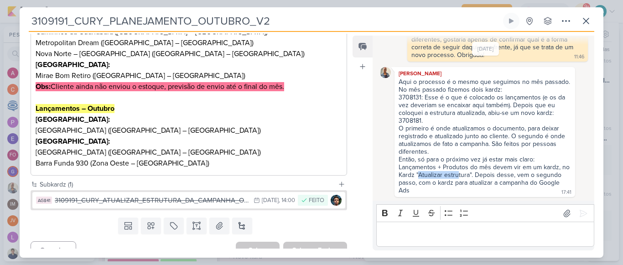
scroll to position [232, 0]
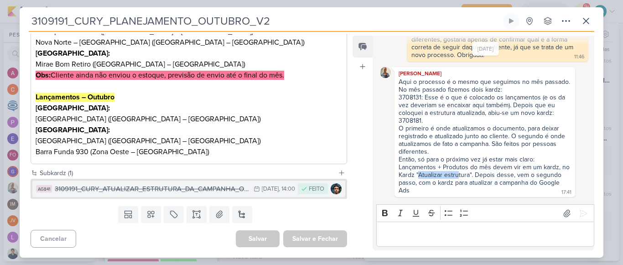
click at [107, 189] on div "3109191_CURY_ATUALIZAR_ESTRUTURA_DA_CAMPANHA_OUTUBRO" at bounding box center [152, 189] width 194 height 10
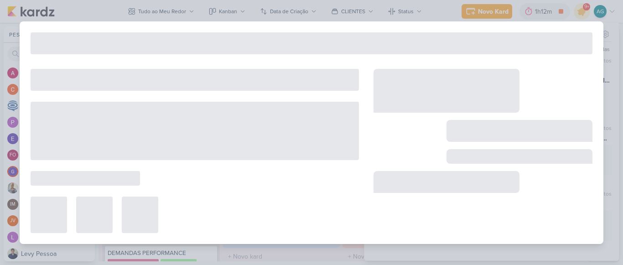
type input "3109191_CURY_ATUALIZAR_ESTRUTURA_DA_CAMPANHA_OUTUBRO"
type input "1 de outubro de 2025 às 14:00"
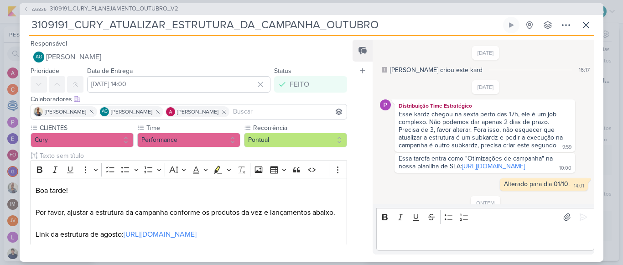
scroll to position [194, 0]
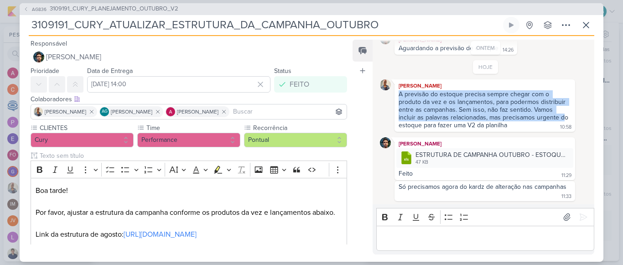
drag, startPoint x: 400, startPoint y: 95, endPoint x: 552, endPoint y: 116, distance: 153.8
click at [561, 115] on div "A previsão do estoque precisa sempre chegar com o produto da vez e os lançament…" at bounding box center [485, 109] width 172 height 39
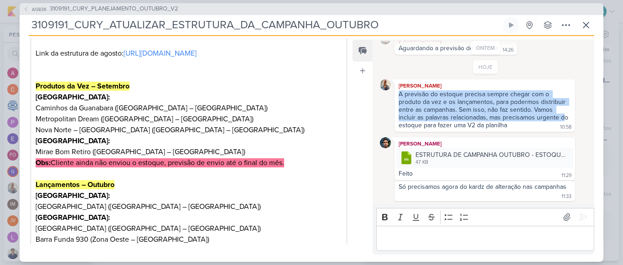
scroll to position [182, 0]
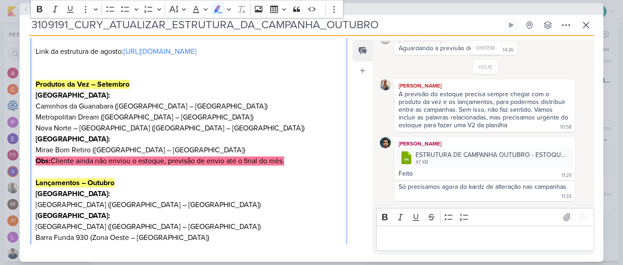
click at [96, 166] on mark "Obs: Cliente ainda não enviou o estoque, previsão de envio até o final do mês." at bounding box center [160, 160] width 249 height 9
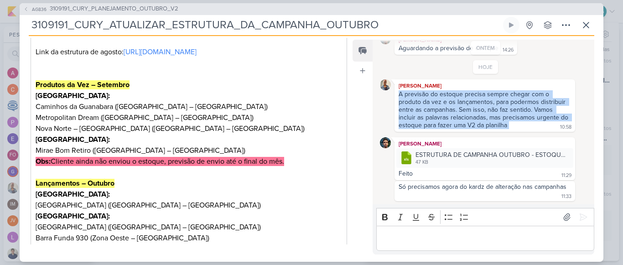
drag, startPoint x: 508, startPoint y: 128, endPoint x: 395, endPoint y: 94, distance: 118.3
click at [395, 94] on div "Iara Santos A previsão do estoque precisa sempre chegar com o produto da vez e …" at bounding box center [485, 105] width 181 height 52
click at [590, 23] on icon at bounding box center [586, 25] width 11 height 11
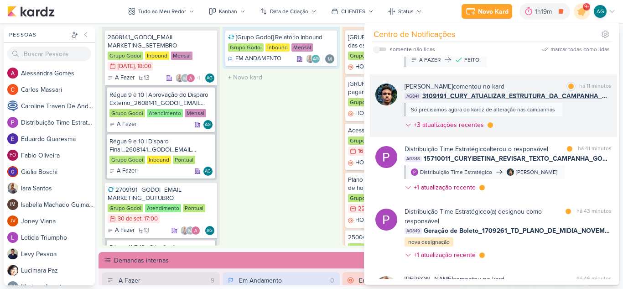
scroll to position [0, 0]
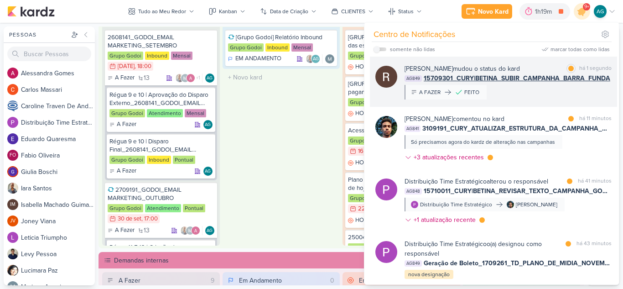
click at [516, 94] on div "Rafael Dornelles mudou o status do kard marcar como lida há 1 segundo AG849 157…" at bounding box center [508, 82] width 207 height 36
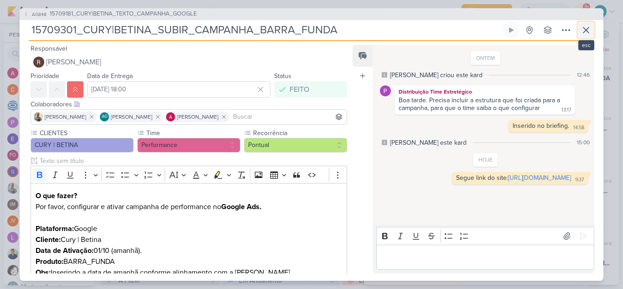
click at [588, 31] on icon at bounding box center [586, 30] width 11 height 11
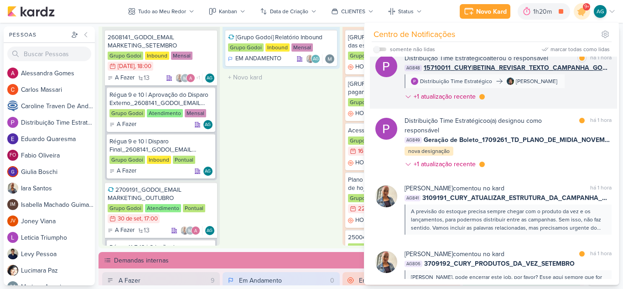
scroll to position [137, 0]
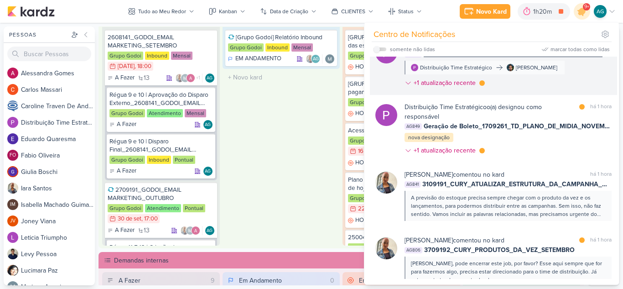
click at [514, 185] on span "3109191_CURY_ATUALIZAR_ESTRUTURA_DA_CAMPANHA_OUTUBRO" at bounding box center [516, 184] width 189 height 10
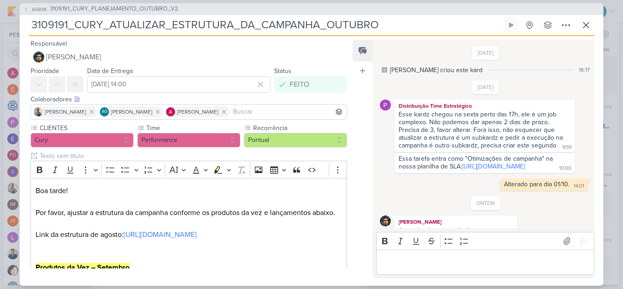
scroll to position [174, 0]
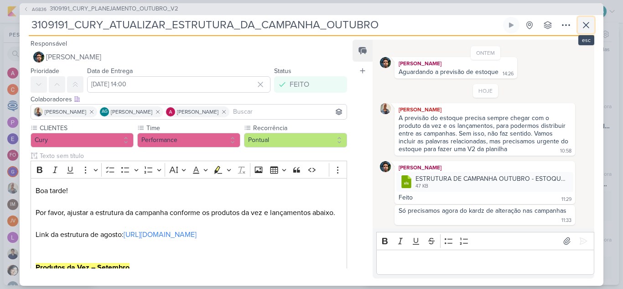
click at [588, 23] on icon at bounding box center [586, 25] width 11 height 11
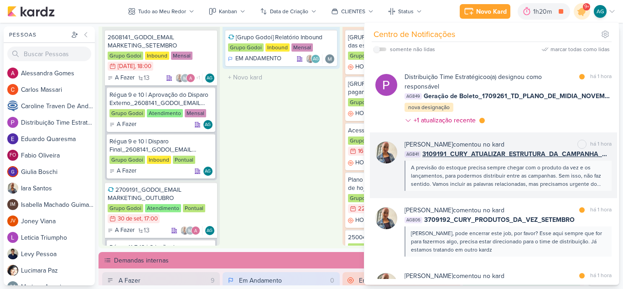
scroll to position [182, 0]
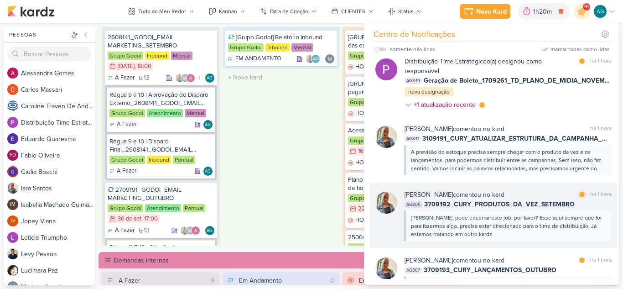
click at [495, 225] on div "Aline, pode encerrar este job, por favor? Esse aqui sempre que for para fazermo…" at bounding box center [507, 226] width 193 height 25
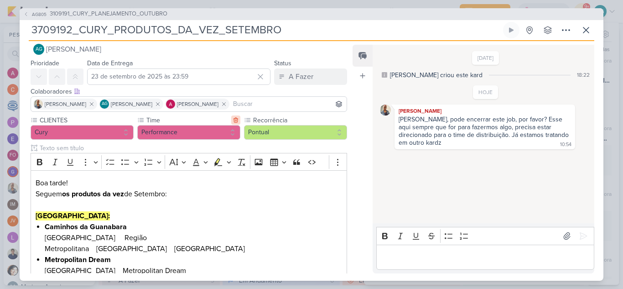
scroll to position [0, 0]
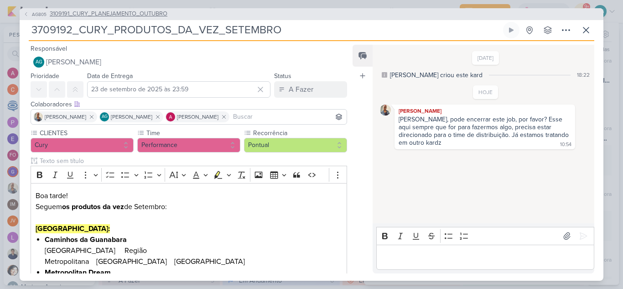
click at [161, 14] on span "3109191_CURY_PLANEJAMENTO_OUTUBRO" at bounding box center [109, 14] width 118 height 9
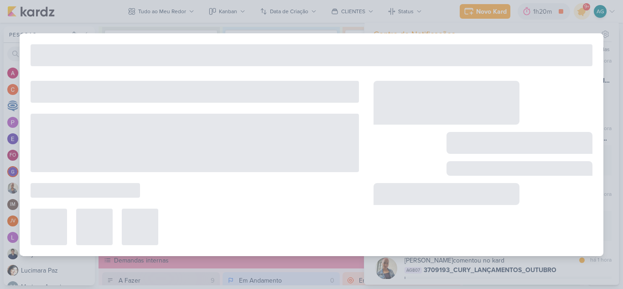
type input "3109191_CURY_PLANEJAMENTO_OUTUBRO"
type input "24 de setembro de 2025 às 23:59"
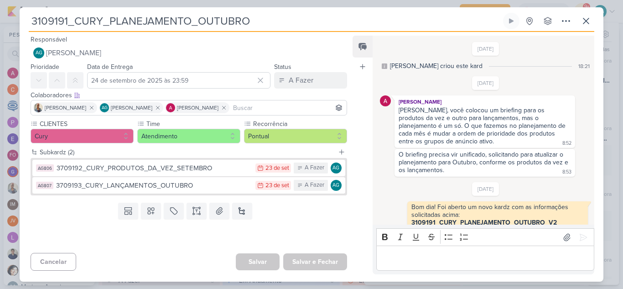
scroll to position [31, 0]
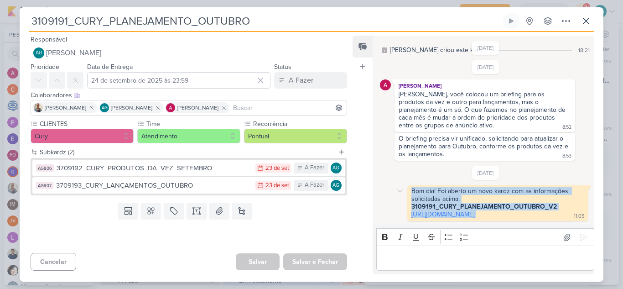
drag, startPoint x: 503, startPoint y: 217, endPoint x: 406, endPoint y: 174, distance: 105.6
click at [406, 185] on div "Bom dia! Foi aberto um novo kardz com as informações solicitadas acima: 3109191…" at bounding box center [486, 203] width 212 height 36
copy div "Bom dia! Foi aberto um novo kardz com as informações solicitadas acima: 3109191…"
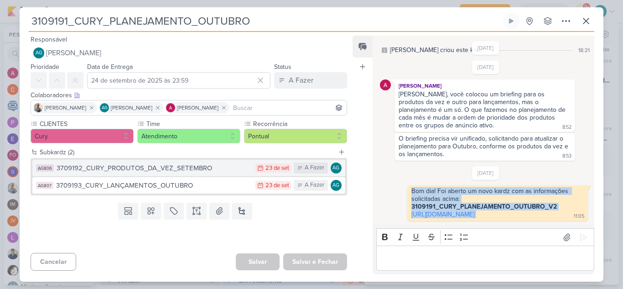
click at [123, 172] on div "3709192_CURY_PRODUTOS_DA_VEZ_SETEMBRO" at bounding box center [154, 168] width 194 height 10
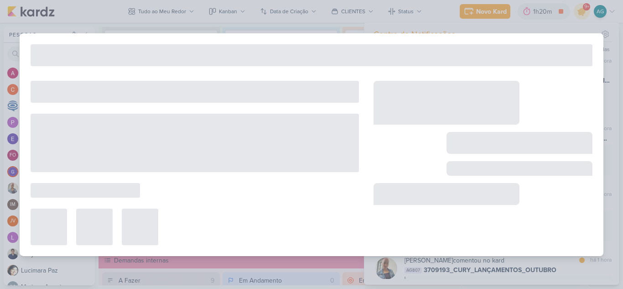
type input "3709192_CURY_PRODUTOS_DA_VEZ_SETEMBRO"
type input "23 de setembro de 2025 às 23:59"
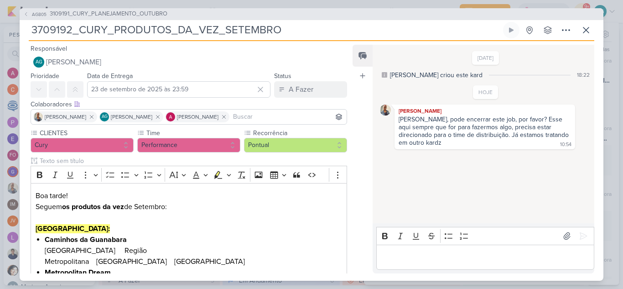
click at [468, 260] on p "Editor editing area: main" at bounding box center [485, 256] width 208 height 11
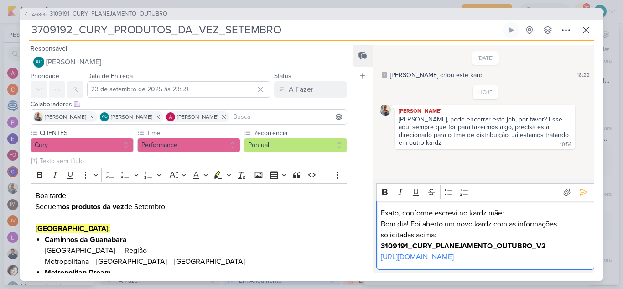
click at [403, 208] on p "Exato, conforme escrevi no kardz mãe:" at bounding box center [485, 213] width 208 height 11
click at [534, 208] on p "Exato, eu havia informado no kardz mãe:" at bounding box center [485, 213] width 208 height 11
click at [381, 201] on div "Exato, eu havia informado no kardz mãe a seguinte informação. Bom dia! Foi aber…" at bounding box center [485, 235] width 218 height 69
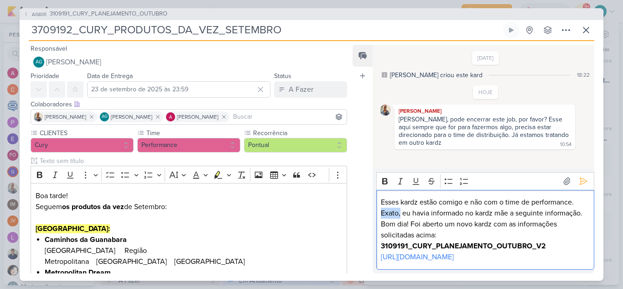
drag, startPoint x: 401, startPoint y: 194, endPoint x: 376, endPoint y: 193, distance: 24.7
click at [376, 193] on div "Esses kardz estão comigo e não com o time de performance. Exato, eu havia infor…" at bounding box center [485, 230] width 218 height 80
copy p "Exato,"
click at [379, 190] on div "Esses kardz estão comigo e não com o time de performance. Exato, eu havia infor…" at bounding box center [485, 230] width 218 height 80
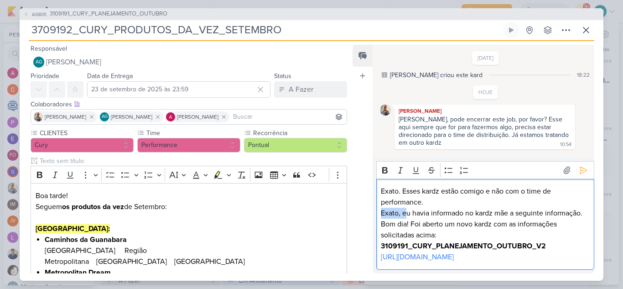
drag, startPoint x: 405, startPoint y: 206, endPoint x: 375, endPoint y: 203, distance: 29.8
click at [375, 203] on div "Rich Text Editor Bold Italic Underline Strikethrough Bulleted List Numbered Lis…" at bounding box center [484, 214] width 222 height 115
click at [568, 209] on p "Eu havia informado no kardz mãe a seguinte informação." at bounding box center [485, 213] width 208 height 11
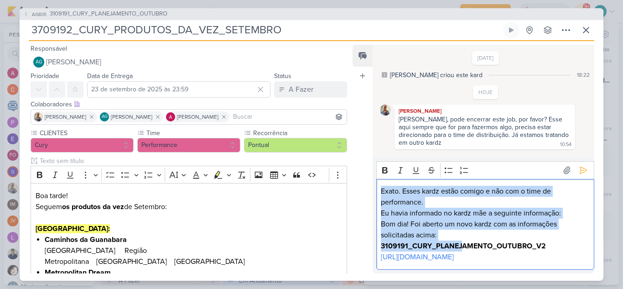
scroll to position [15, 0]
drag, startPoint x: 381, startPoint y: 184, endPoint x: 491, endPoint y: 281, distance: 147.1
click at [491, 281] on div "Responsável AG Aline Gimenez Graciano Nenhum contato encontrado create new cont…" at bounding box center [312, 161] width 584 height 240
copy div "Exato. Esses kardz estão comigo e não com o time de performance. Eu havia infor…"
click at [501, 186] on p "Exato. Esses kardz estão comigo e não com o time de performance." at bounding box center [485, 197] width 208 height 22
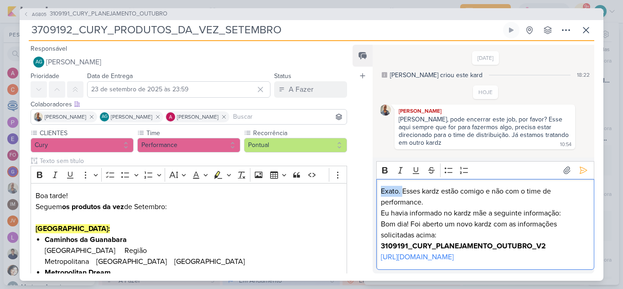
drag, startPoint x: 402, startPoint y: 171, endPoint x: 378, endPoint y: 171, distance: 24.2
click at [378, 179] on div "Exato. Esses kardz estão comigo e não com o time de performance. Eu havia infor…" at bounding box center [485, 224] width 218 height 91
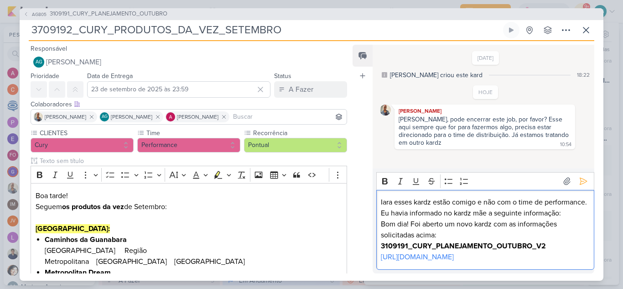
click at [380, 190] on div "Iara esses kardz estão comigo e não com o time de performance. Eu havia informa…" at bounding box center [485, 230] width 218 height 80
click at [450, 197] on p "Iara esses kardz estão comigo e não com o time de performance." at bounding box center [485, 202] width 208 height 11
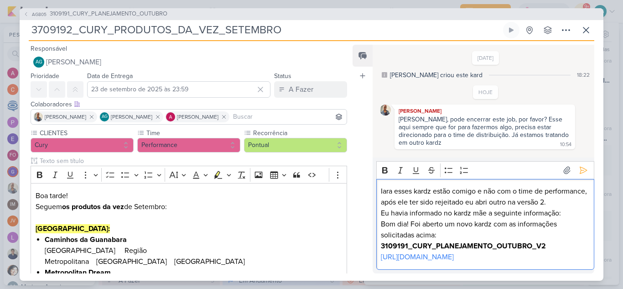
click at [402, 208] on p "Eu havia informado no kardz mãe a seguinte informação:" at bounding box center [485, 213] width 208 height 11
click at [424, 208] on p "Eu informado no kardz mãe a seguinte informação:" at bounding box center [485, 213] width 208 height 11
drag, startPoint x: 380, startPoint y: 170, endPoint x: 497, endPoint y: 280, distance: 160.4
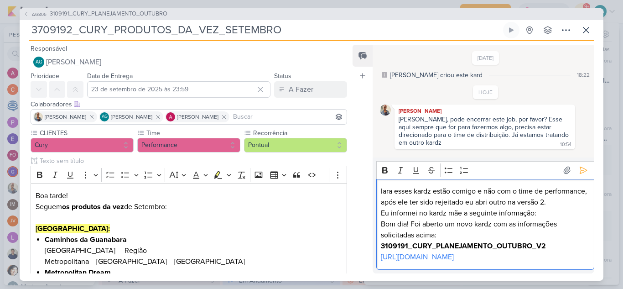
click at [497, 280] on div "Responsável AG Aline Gimenez Graciano Nenhum contato encontrado create new cont…" at bounding box center [312, 161] width 584 height 240
copy div "Iara esses kardz estão comigo e não com o time de performance, após ele ter sid…"
click at [547, 266] on div "Iara esses kardz estão comigo e não com o time de performance, após ele ter sid…" at bounding box center [485, 224] width 218 height 91
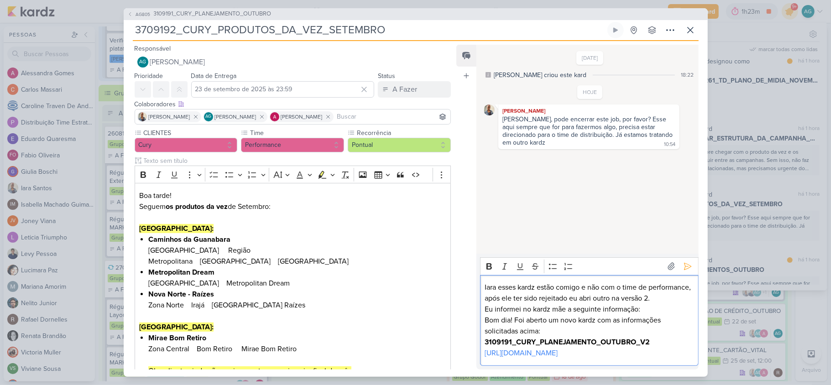
drag, startPoint x: 568, startPoint y: 356, endPoint x: 461, endPoint y: 245, distance: 154.5
click at [461, 245] on div "Feed Atrelar email Solte o email para atrelar ao kard 19/9/25 Aline criou este …" at bounding box center [577, 207] width 242 height 325
copy div "Iara esses kardz estão comigo e não com o time de performance, após ele ter sid…"
click at [685, 263] on icon at bounding box center [687, 266] width 7 height 7
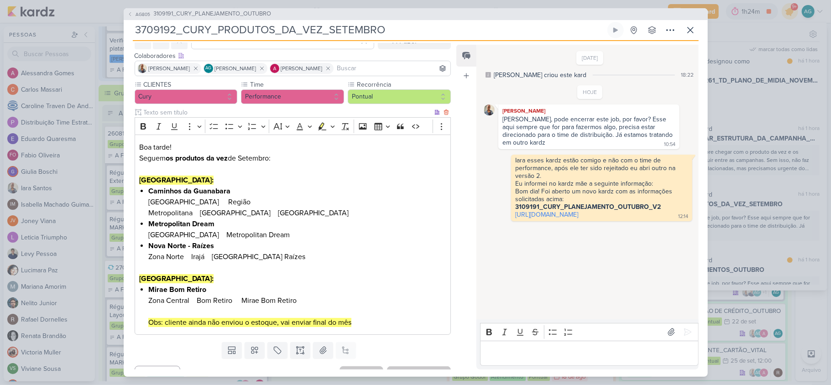
scroll to position [55, 0]
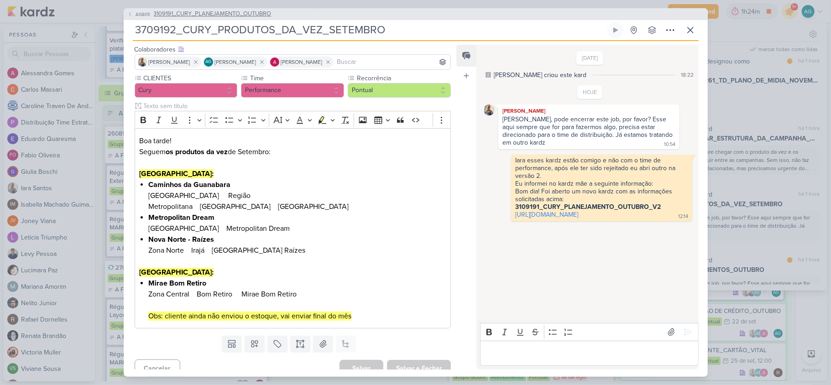
click at [234, 14] on span "3109191_CURY_PLANEJAMENTO_OUTUBRO" at bounding box center [213, 14] width 118 height 9
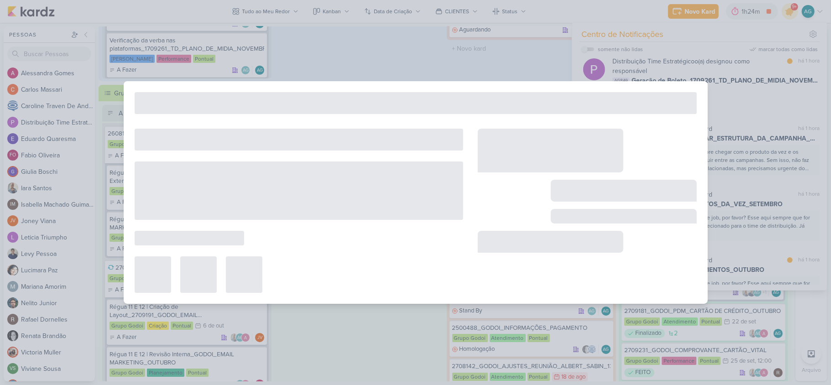
type input "3109191_CURY_PLANEJAMENTO_OUTUBRO"
type input "24 de setembro de 2025 às 23:59"
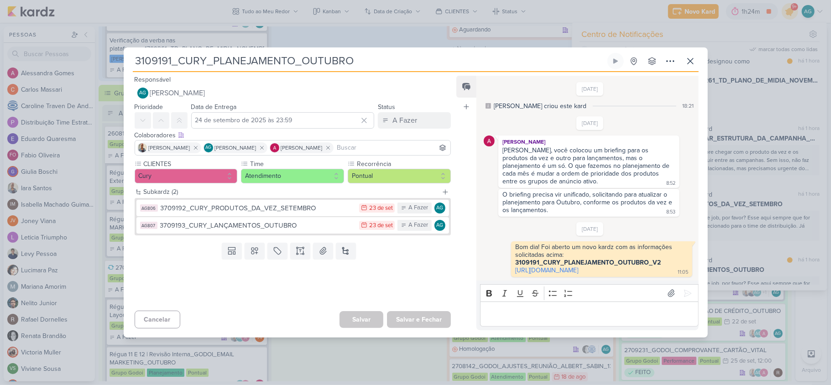
scroll to position [0, 0]
click at [289, 221] on div "3709193_CURY_LANÇAMENTOS_OUTUBRO" at bounding box center [257, 225] width 195 height 10
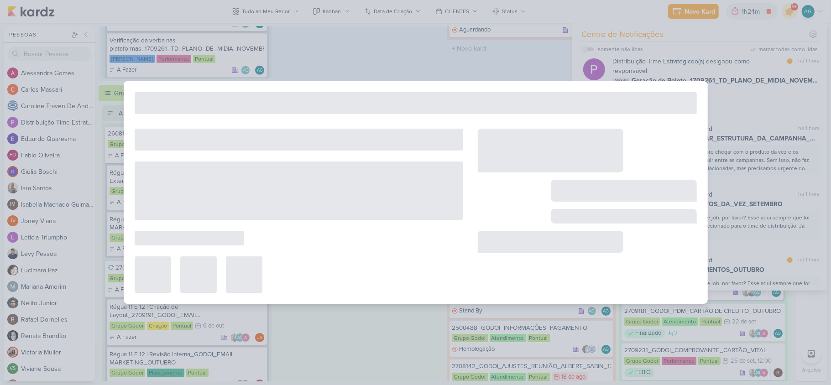
type input "3709193_CURY_LANÇAMENTOS_OUTUBRO"
type input "23 de setembro de 2025 às 23:59"
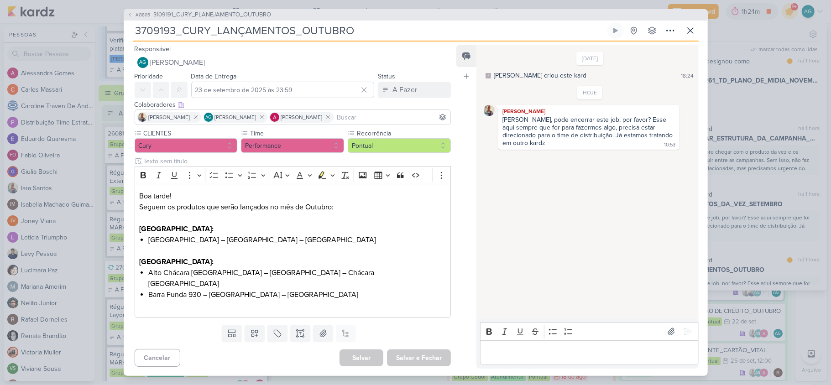
click at [555, 353] on p "Editor editing area: main" at bounding box center [589, 352] width 208 height 11
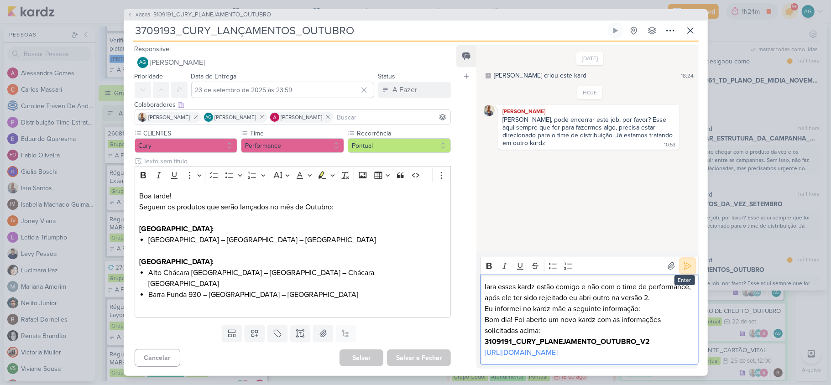
click at [684, 263] on icon at bounding box center [687, 266] width 7 height 7
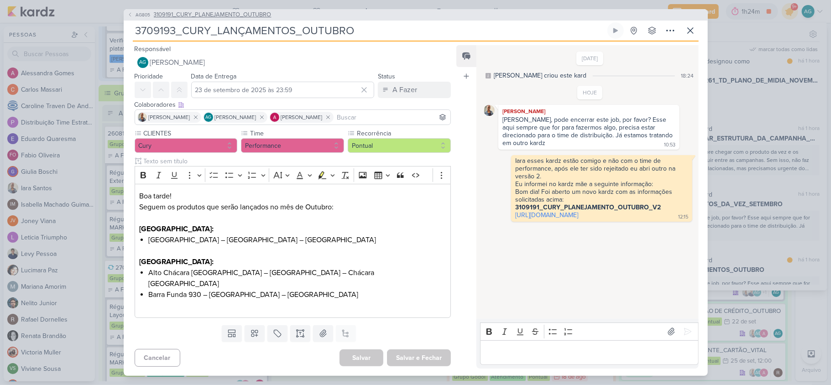
click at [264, 20] on span "3109191_CURY_PLANEJAMENTO_OUTUBRO" at bounding box center [213, 14] width 118 height 9
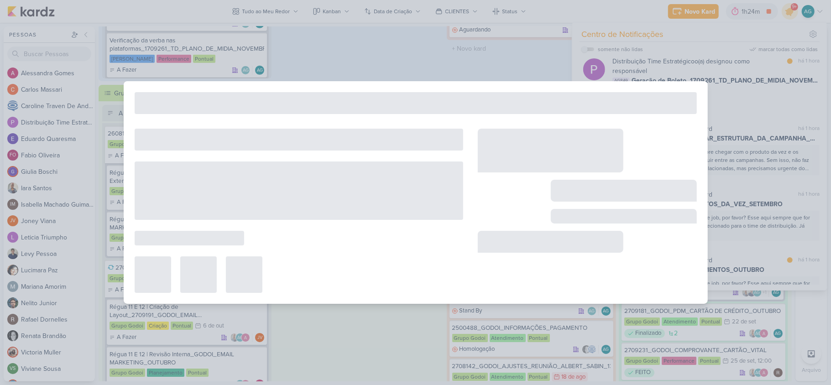
type input "3109191_CURY_PLANEJAMENTO_OUTUBRO"
type input "24 de setembro de 2025 às 23:59"
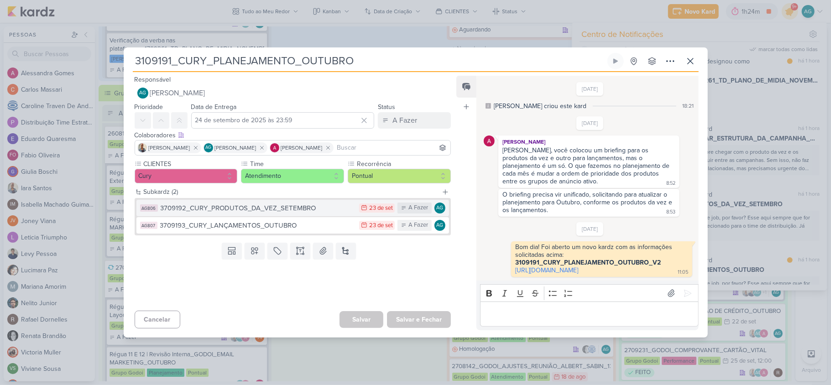
click at [320, 203] on div "3709192_CURY_PRODUTOS_DA_VEZ_SETEMBRO" at bounding box center [258, 208] width 194 height 10
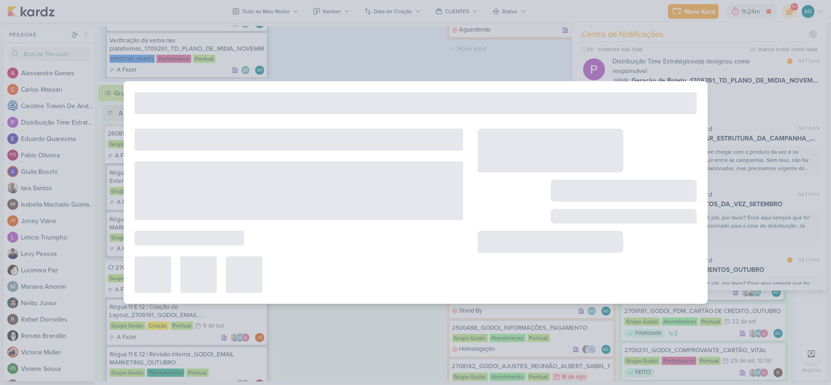
type input "3709192_CURY_PRODUTOS_DA_VEZ_SETEMBRO"
type input "23 de setembro de 2025 às 23:59"
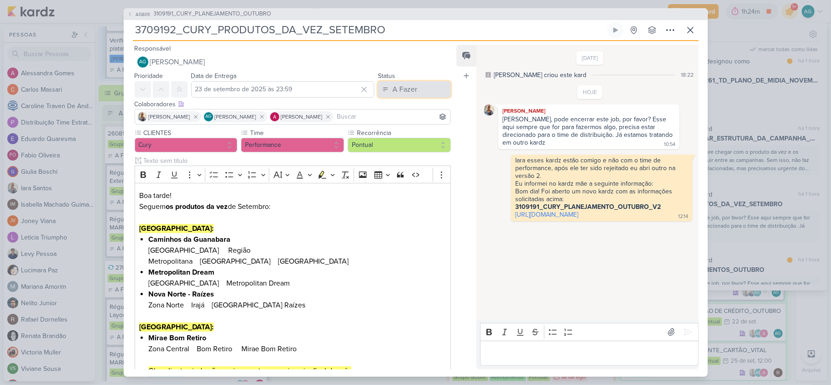
click at [405, 81] on button "A Fazer" at bounding box center [414, 89] width 73 height 16
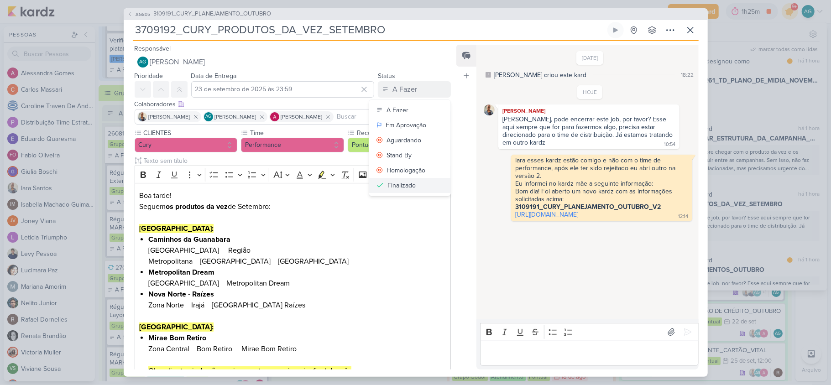
click at [406, 186] on div "Finalizado" at bounding box center [401, 186] width 28 height 10
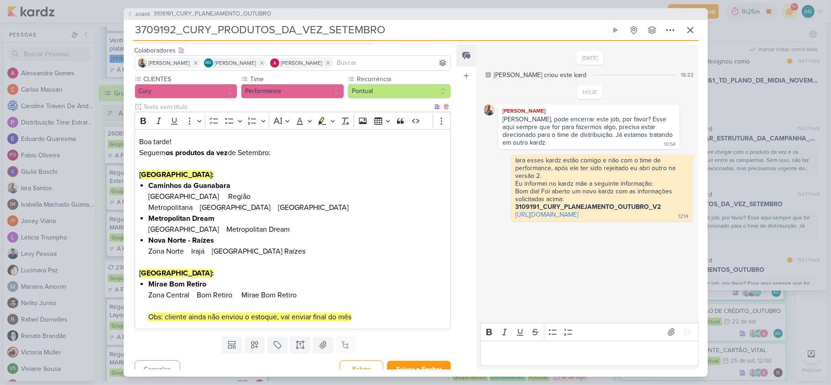
scroll to position [55, 0]
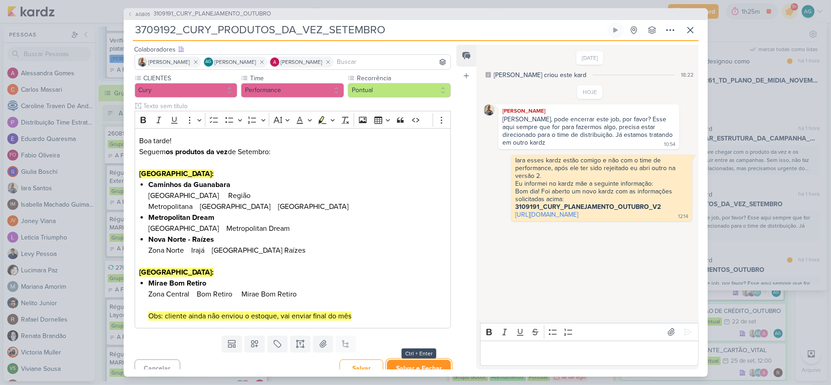
click at [420, 360] on button "Salvar e Fechar" at bounding box center [419, 368] width 64 height 17
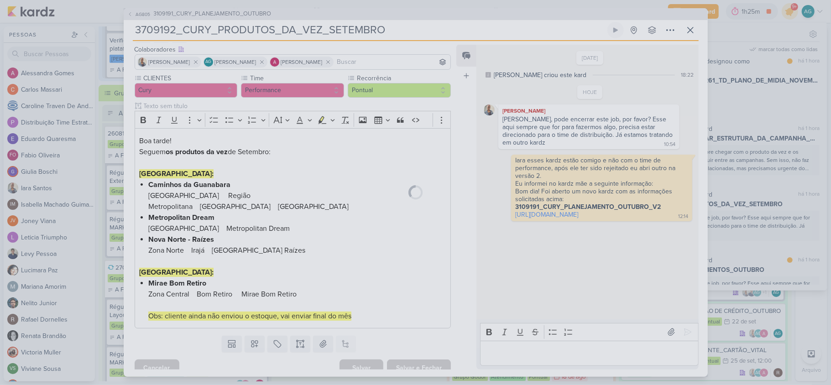
scroll to position [53, 0]
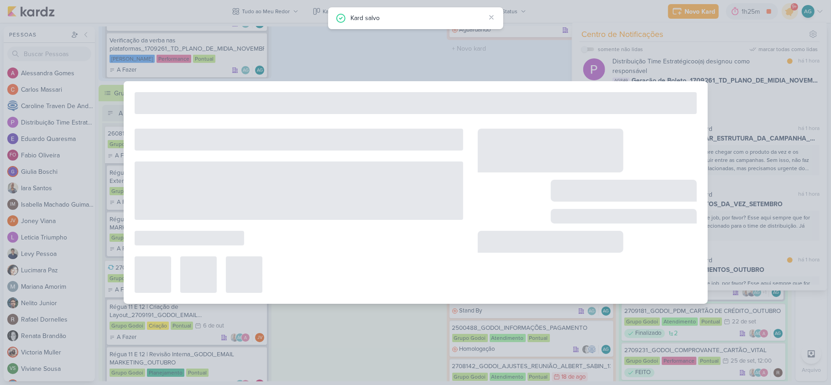
type input "3109191_CURY_PLANEJAMENTO_OUTUBRO"
type input "24 de setembro de 2025 às 23:59"
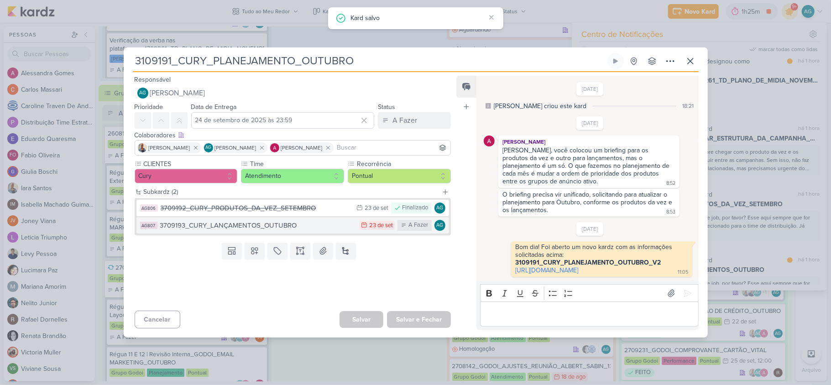
click at [381, 223] on div "23 de set" at bounding box center [381, 226] width 24 height 6
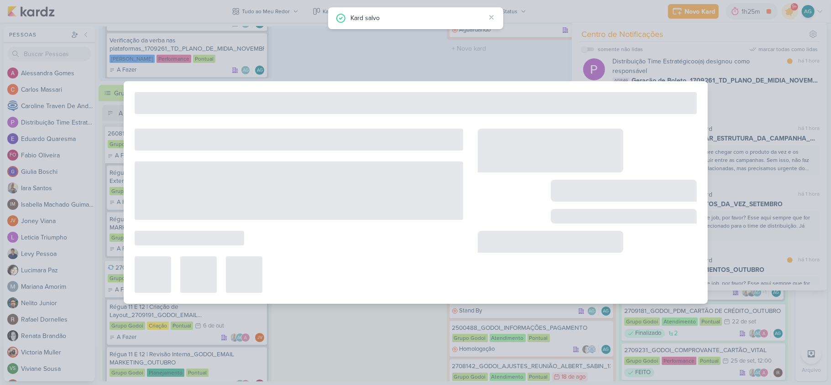
type input "3709193_CURY_LANÇAMENTOS_OUTUBRO"
type input "23 de setembro de 2025 às 23:59"
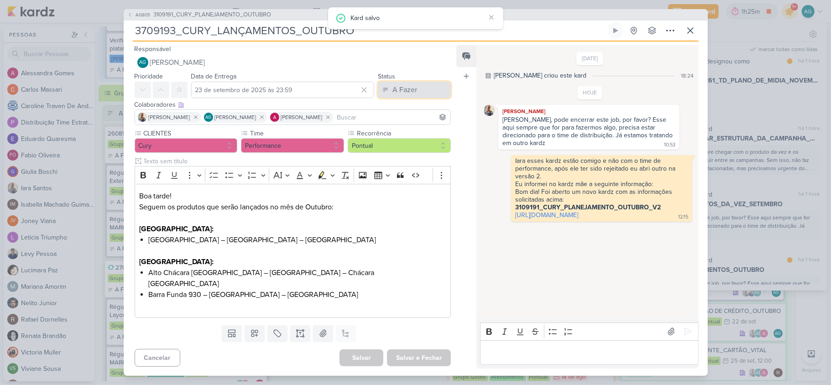
click at [428, 95] on button "A Fazer" at bounding box center [414, 90] width 73 height 16
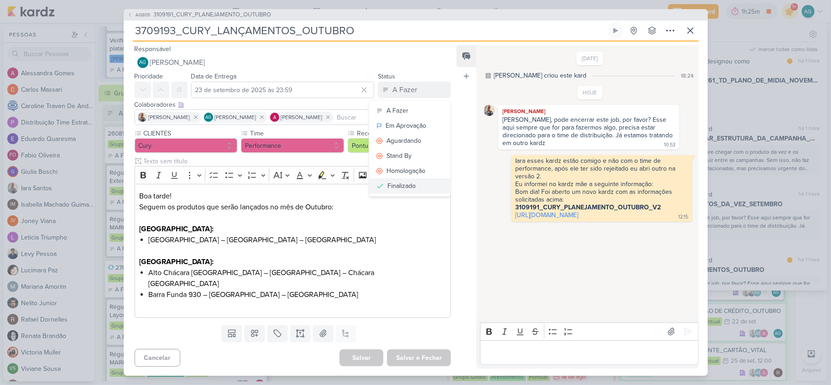
click at [417, 192] on button "Finalizado" at bounding box center [409, 185] width 81 height 15
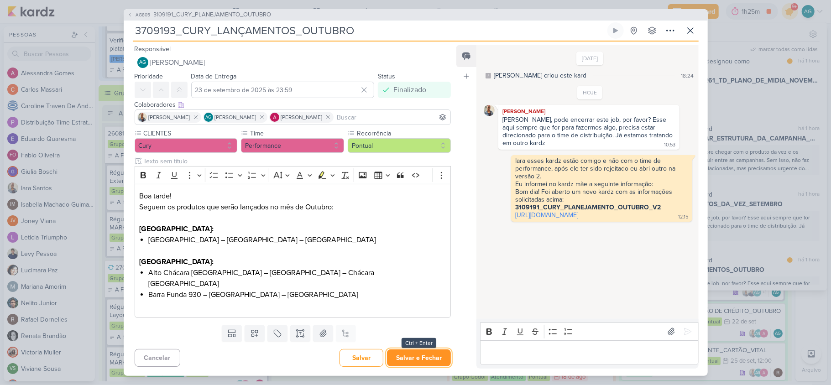
click at [413, 356] on button "Salvar e Fechar" at bounding box center [419, 357] width 64 height 17
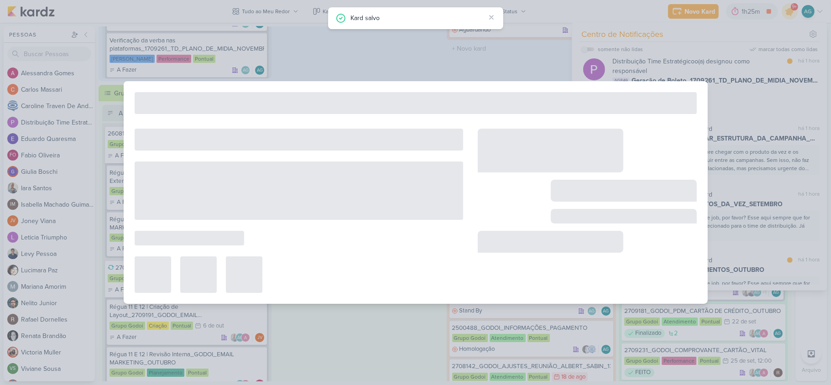
type input "3109191_CURY_PLANEJAMENTO_OUTUBRO"
type input "24 de setembro de 2025 às 23:59"
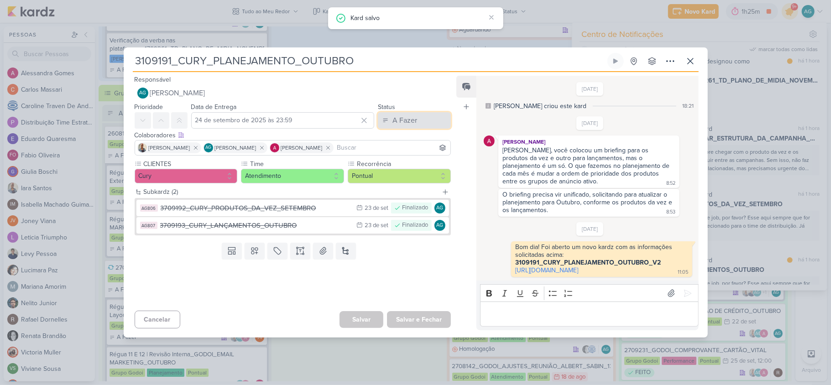
click at [402, 115] on div "A Fazer" at bounding box center [404, 120] width 25 height 11
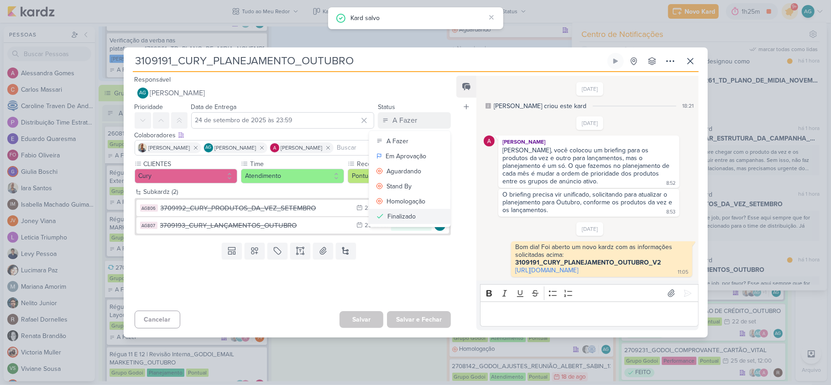
click at [407, 212] on div "Finalizado" at bounding box center [401, 217] width 28 height 10
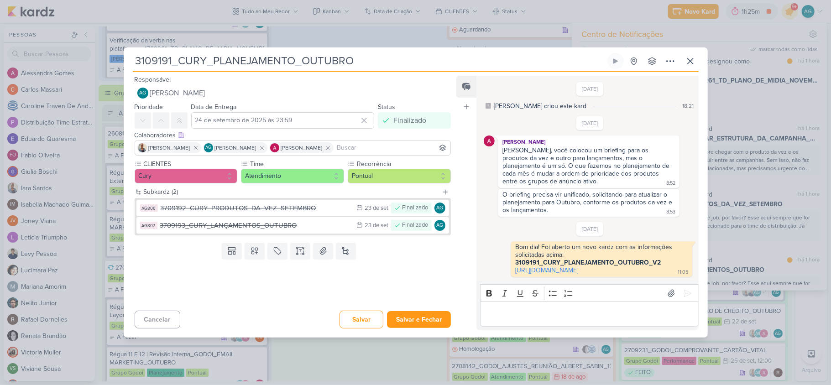
click at [505, 320] on p "Editor editing area: main" at bounding box center [589, 314] width 208 height 11
click at [431, 325] on button "Salvar e Fechar" at bounding box center [419, 319] width 64 height 17
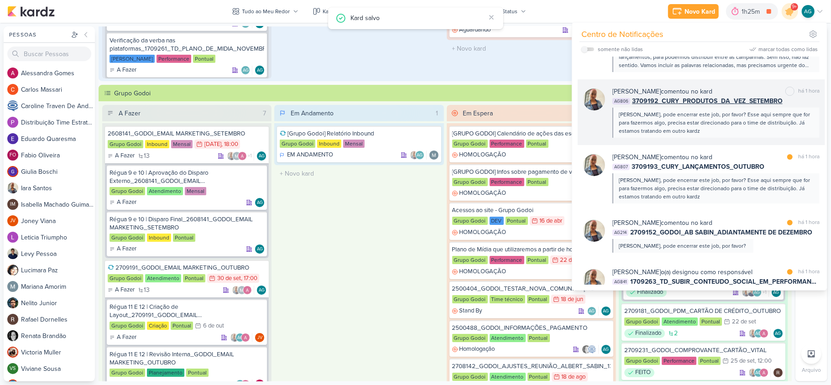
scroll to position [365, 0]
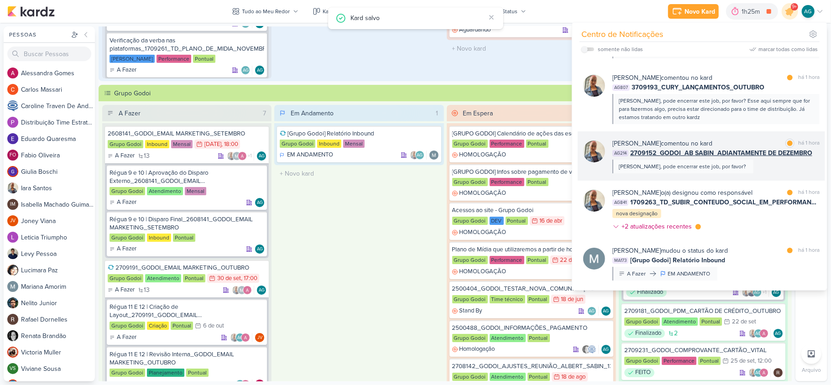
click at [740, 165] on div "Iara Santos comentou no kard marcar como lida há 1 hora AG214 2709152_GODOI_AB …" at bounding box center [715, 156] width 207 height 35
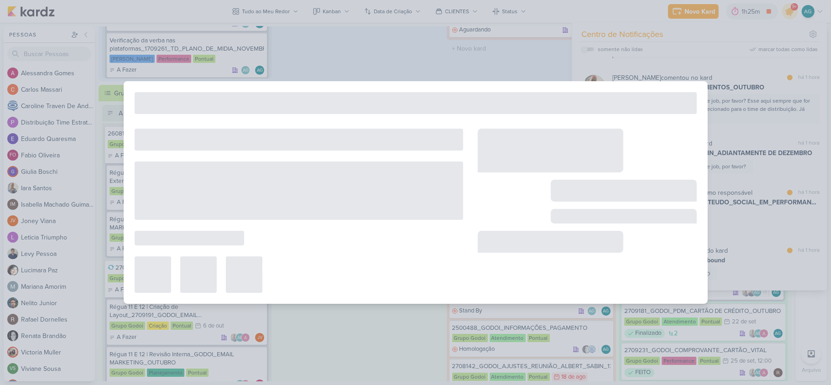
type input "2709152_GODOI_AB SABIN_ADIANTAMENTE DE DEZEMBRO"
type input "19 de setembro de 2025 às 23:59"
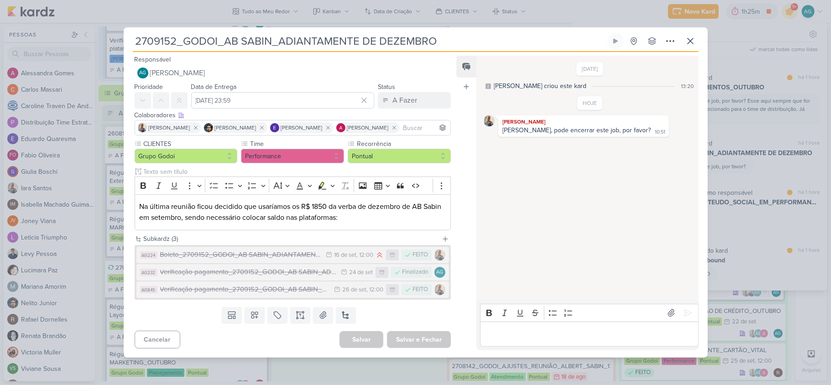
click at [549, 332] on p "Editor editing area: main" at bounding box center [589, 333] width 208 height 11
click at [432, 101] on button "A Fazer" at bounding box center [414, 100] width 73 height 16
click at [426, 196] on button "Finalizado" at bounding box center [409, 196] width 81 height 15
click at [429, 341] on button "Salvar e Fechar" at bounding box center [419, 339] width 64 height 17
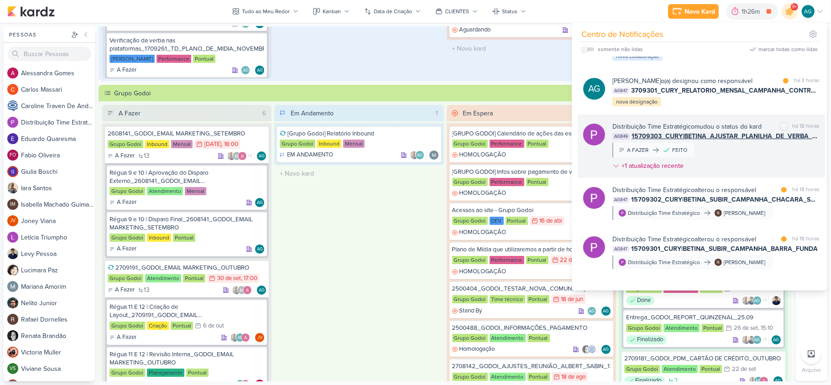
scroll to position [730, 0]
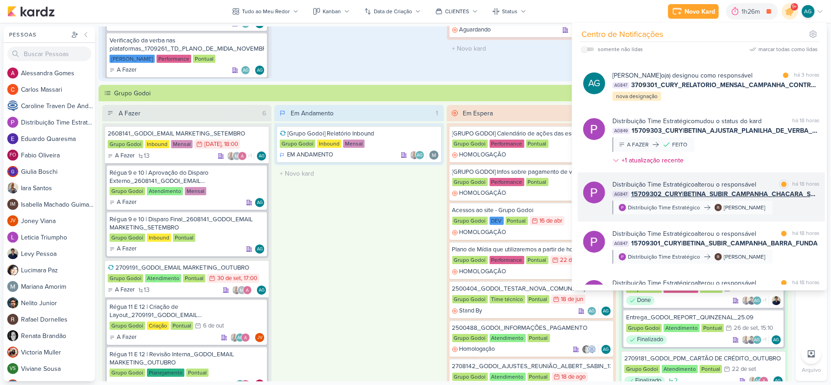
click at [759, 214] on div "Distribuição Time Estratégico alterou o responsável marcar como lida há 18 hora…" at bounding box center [701, 196] width 247 height 49
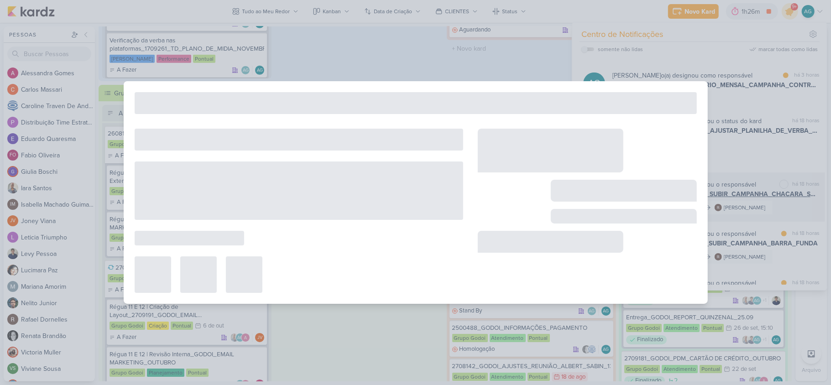
type input "15709302_CURY|BETINA_SUBIR_CAMPANHA_CHACARA_SANTO_ANTONIO"
type input "6 de outubro de 2025 às 18:00"
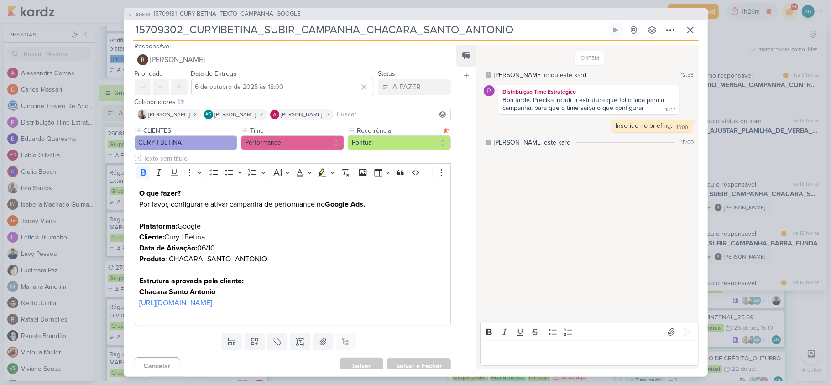
scroll to position [0, 0]
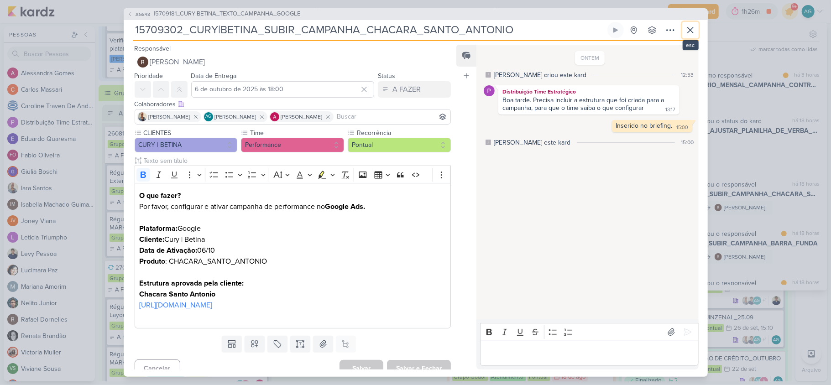
click at [691, 31] on icon at bounding box center [690, 30] width 11 height 11
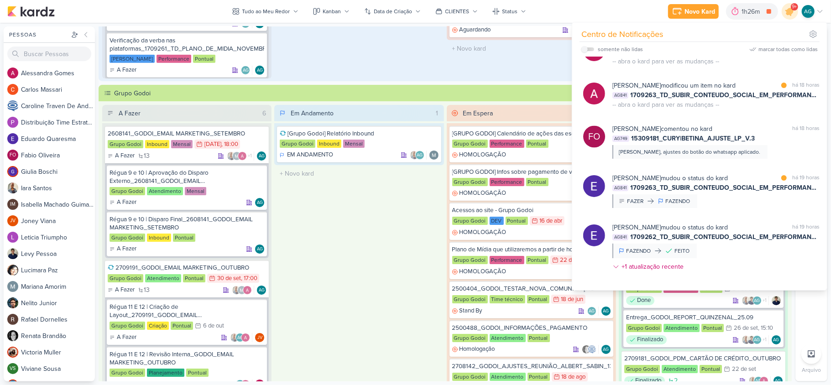
scroll to position [1193, 0]
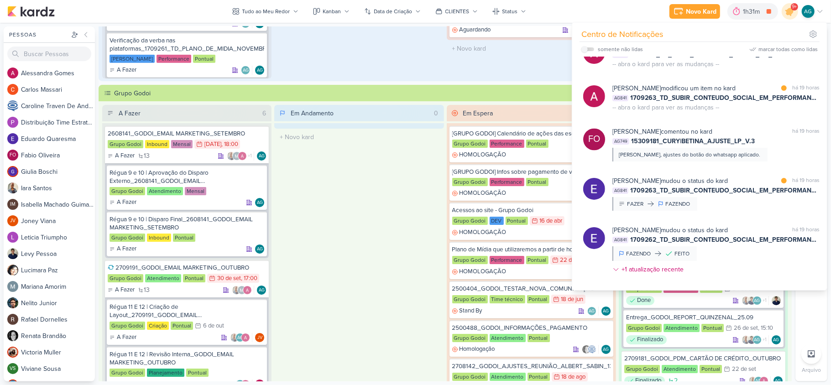
click at [352, 216] on div "Em Andamento 0 O título do kard deve ter menos que 100 caracteres" at bounding box center [358, 271] width 169 height 333
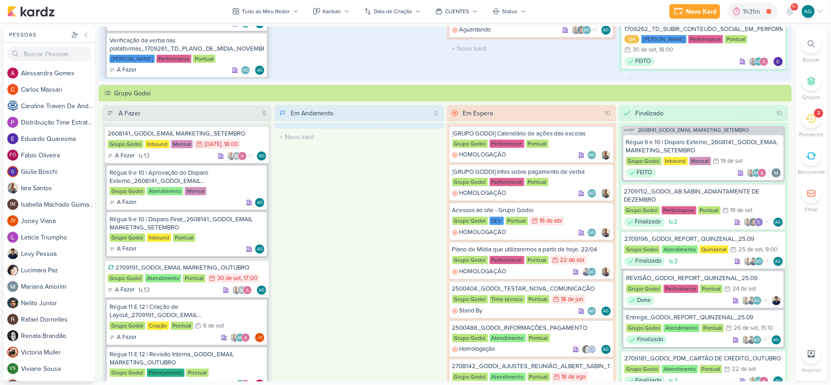
click at [778, 122] on icon at bounding box center [811, 119] width 10 height 10
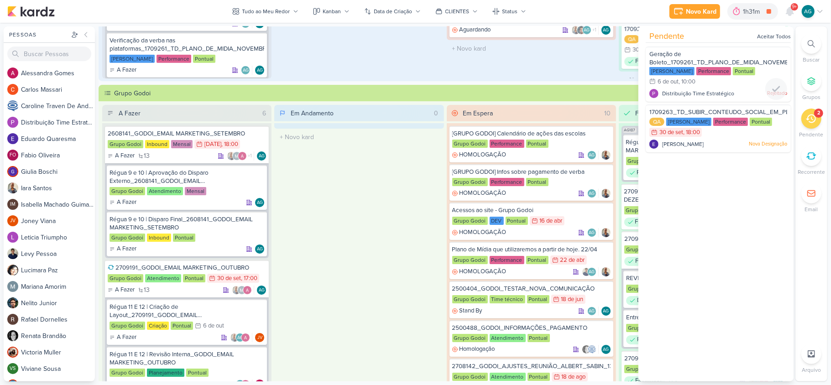
click at [707, 58] on span "Geração de Boleto_1709261_TD_PLANO_DE_MIDIA_NOVEMBRO+DEZEMBRO" at bounding box center [740, 59] width 182 height 16
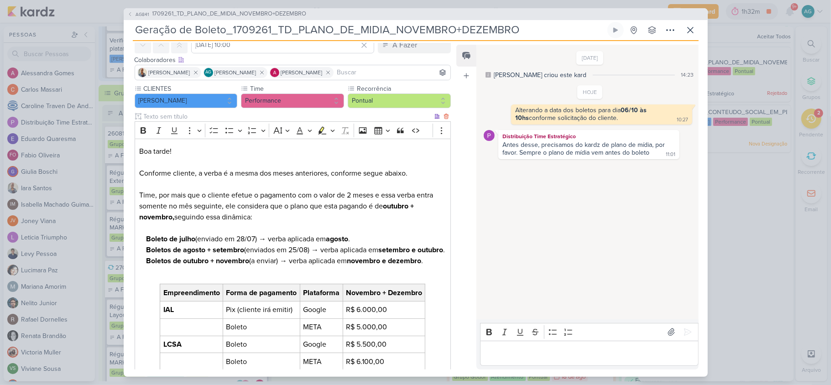
scroll to position [0, 0]
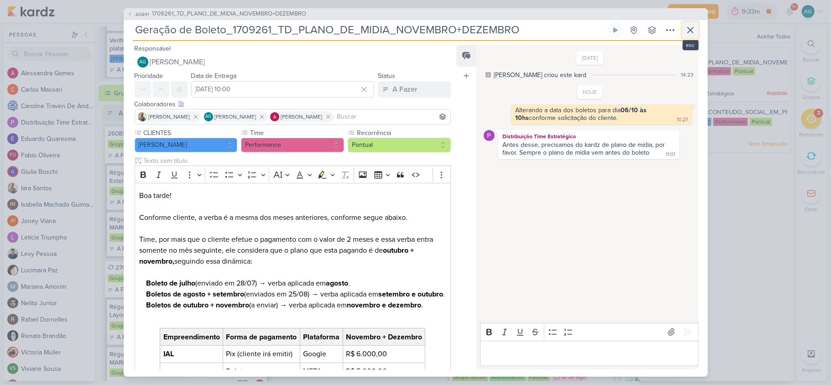
click at [696, 31] on button at bounding box center [690, 30] width 16 height 16
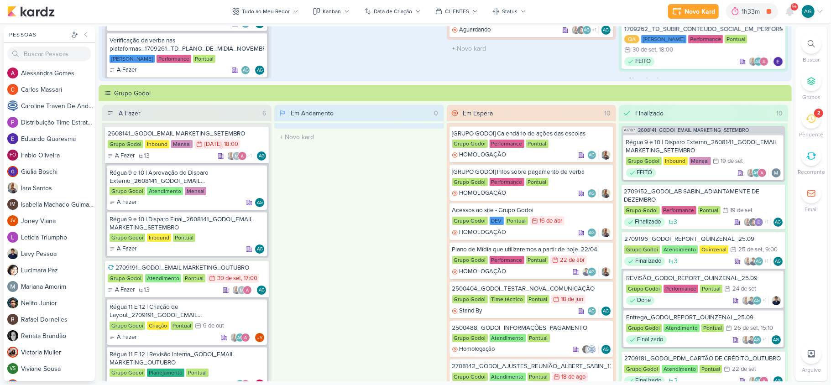
click at [778, 42] on icon at bounding box center [811, 43] width 7 height 7
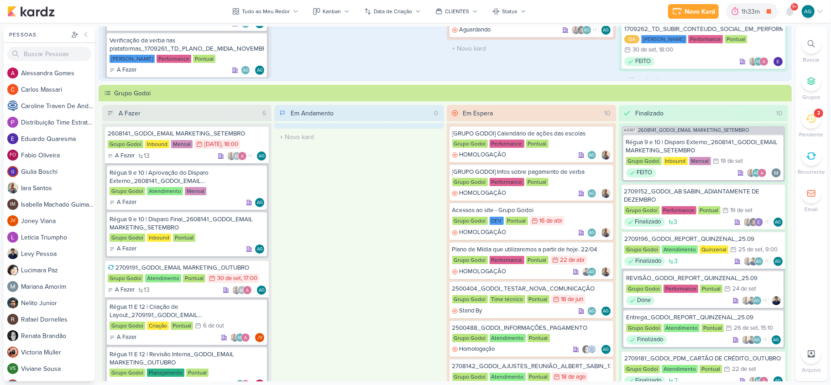
click at [778, 10] on icon at bounding box center [819, 11] width 7 height 7
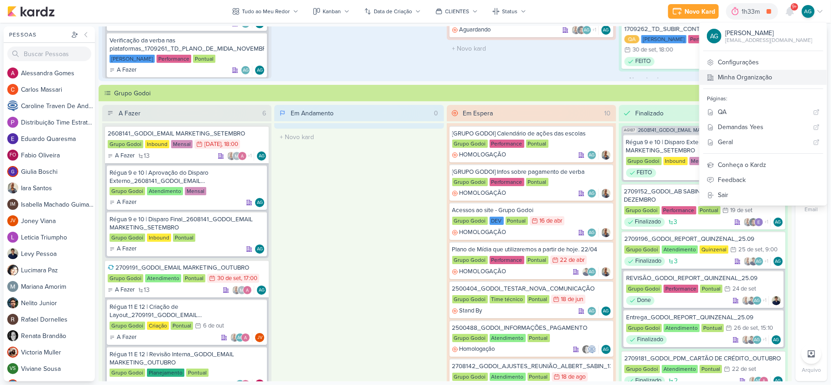
click at [778, 77] on link "Minha Organização" at bounding box center [762, 77] width 127 height 15
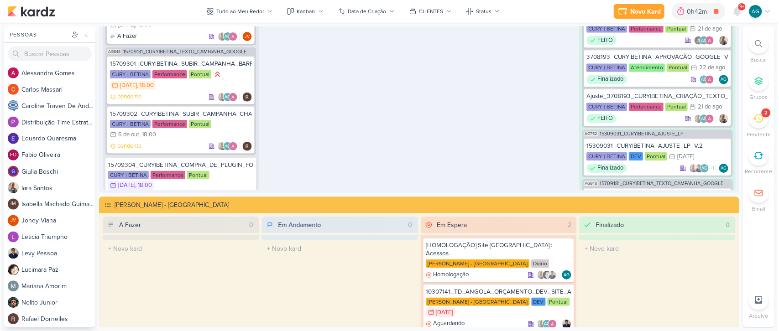
scroll to position [136, 0]
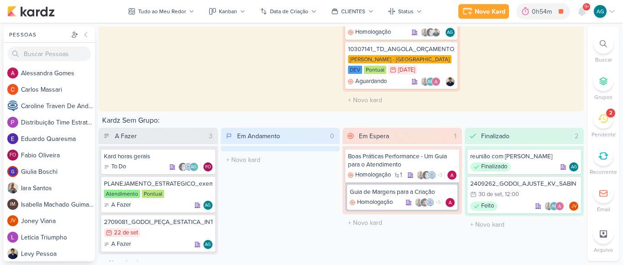
scroll to position [136, 0]
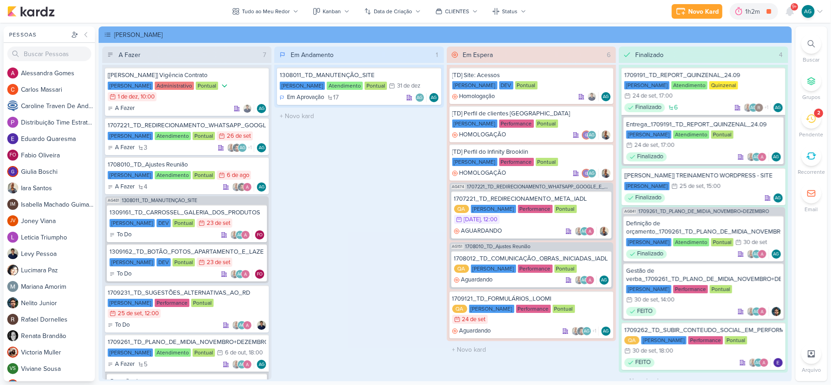
scroll to position [51, 0]
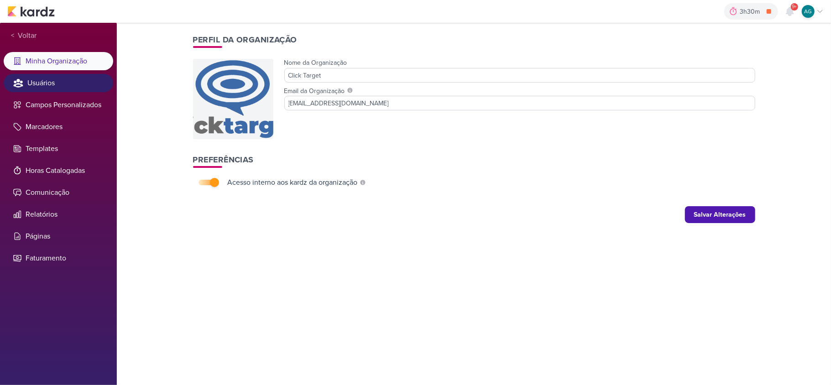
click at [57, 87] on li "Usuários" at bounding box center [58, 83] width 109 height 18
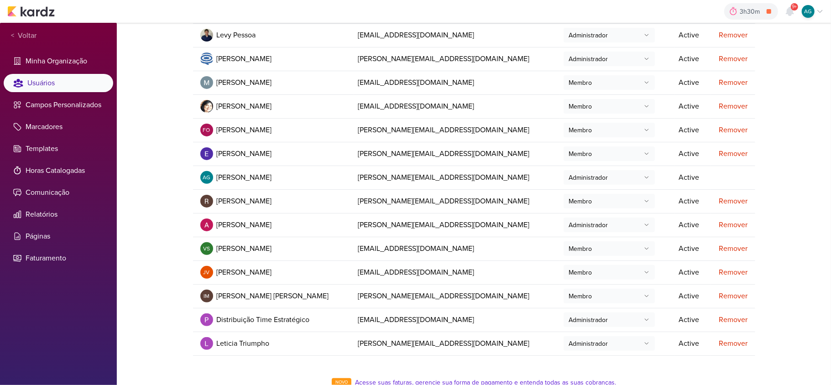
scroll to position [185, 0]
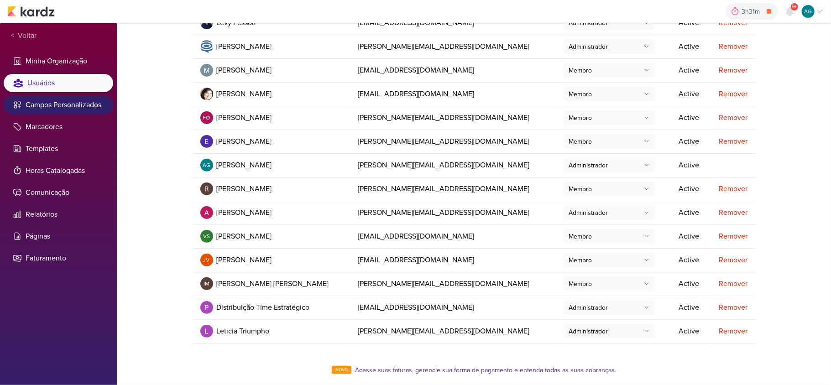
click at [64, 111] on li "Campos Personalizados" at bounding box center [58, 105] width 109 height 18
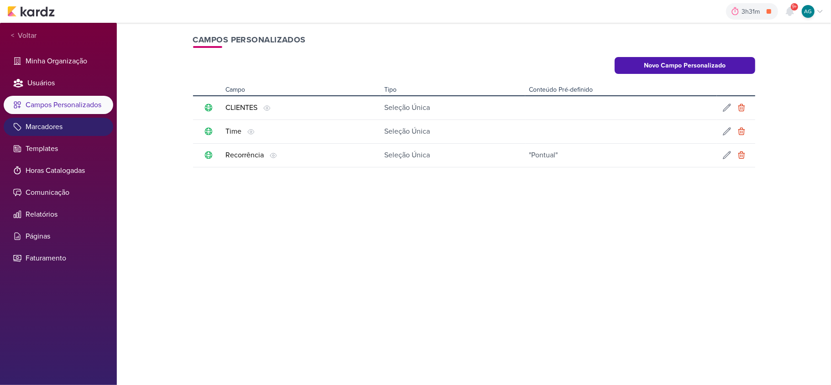
click at [64, 133] on li "Marcadores" at bounding box center [58, 127] width 109 height 18
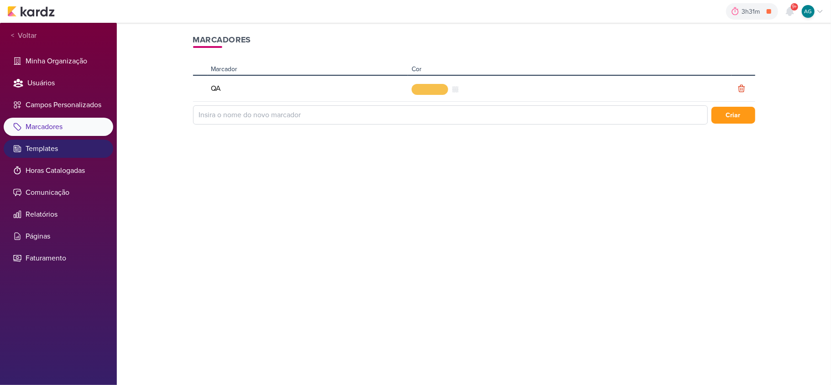
click at [66, 149] on li "Templates" at bounding box center [58, 149] width 109 height 18
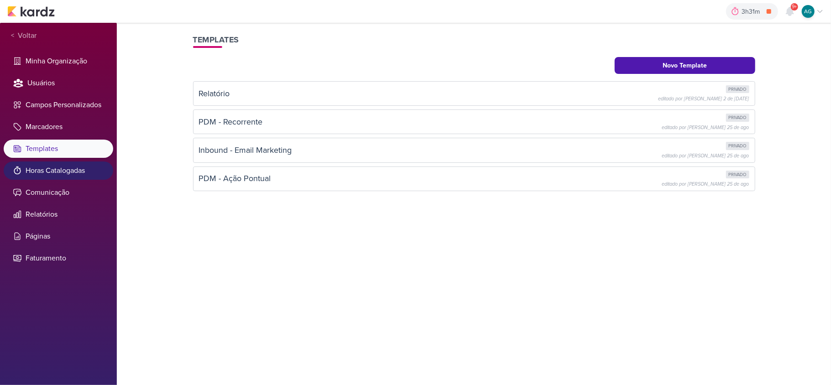
click at [70, 174] on li "Horas Catalogadas" at bounding box center [58, 171] width 109 height 18
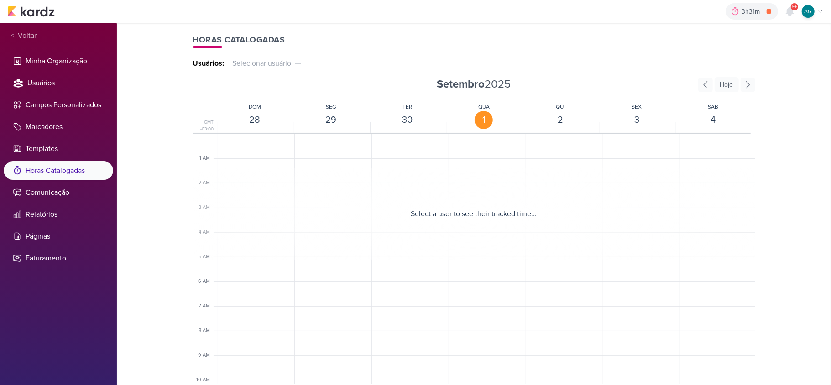
scroll to position [193, 0]
click at [267, 65] on span "Selecionar usuário" at bounding box center [260, 63] width 63 height 11
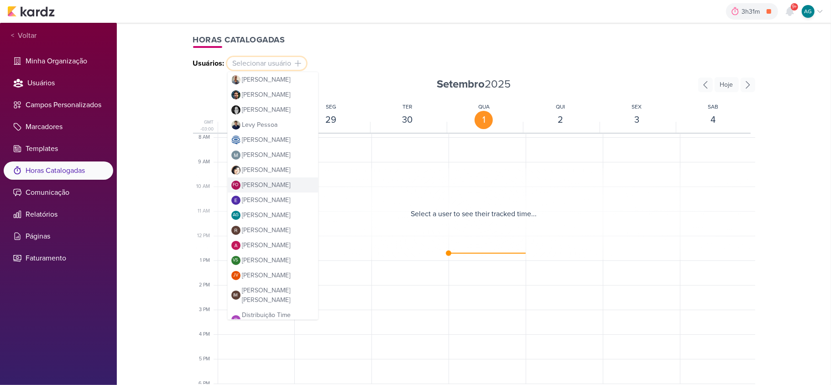
scroll to position [47, 0]
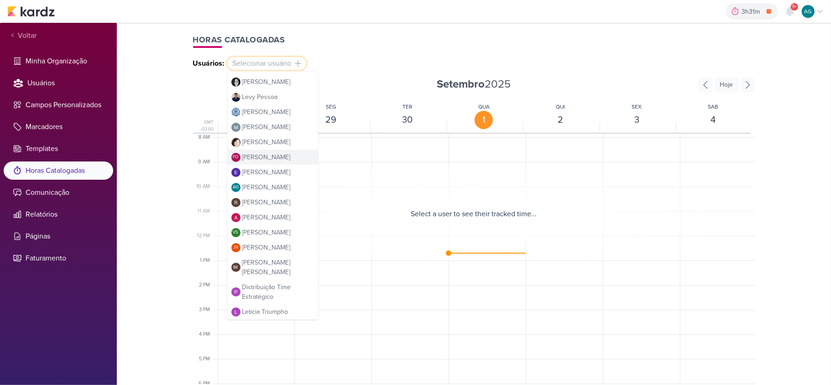
click at [266, 198] on span "Rafael Dornelles" at bounding box center [266, 203] width 48 height 10
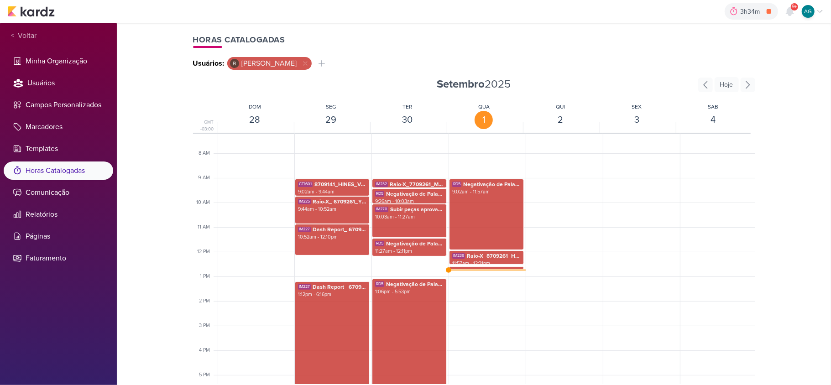
scroll to position [158, 0]
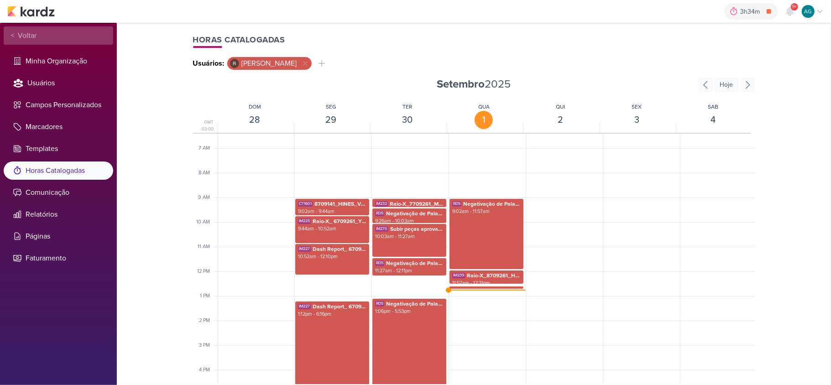
click at [28, 31] on span "Voltar" at bounding box center [25, 35] width 22 height 11
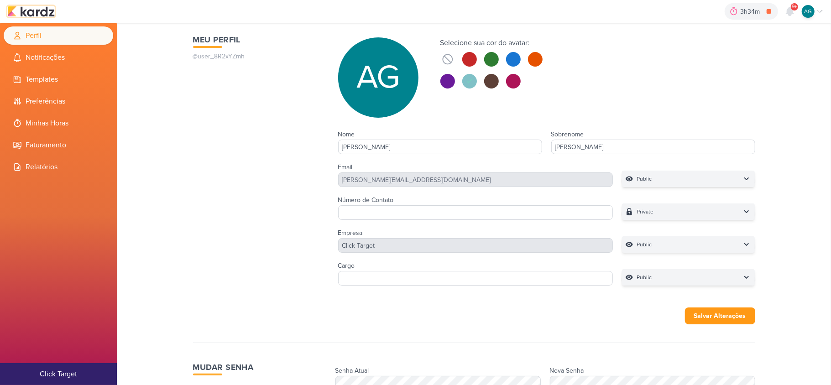
click at [46, 13] on img at bounding box center [30, 11] width 47 height 11
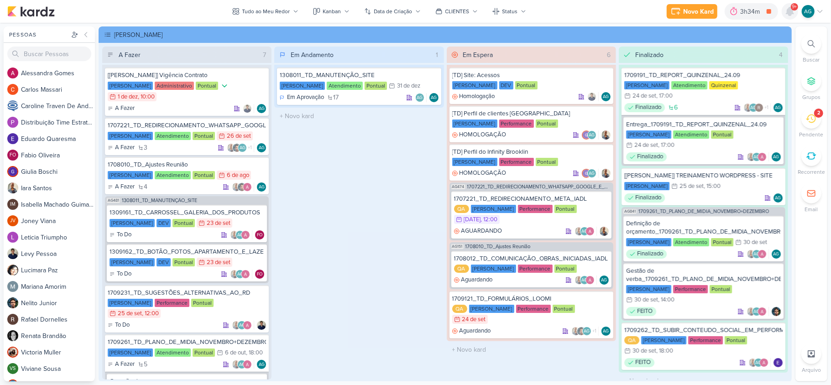
click at [791, 13] on icon at bounding box center [789, 11] width 7 height 8
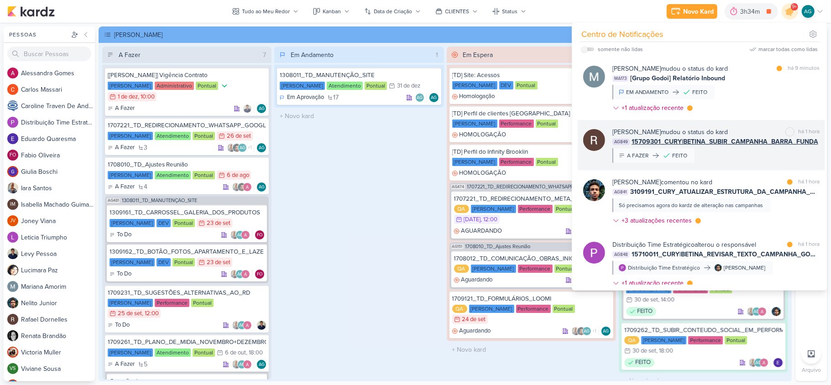
click at [751, 161] on div "[PERSON_NAME] mudou o status do kard marcar como não lida há 1 hora AG849 15709…" at bounding box center [715, 145] width 207 height 36
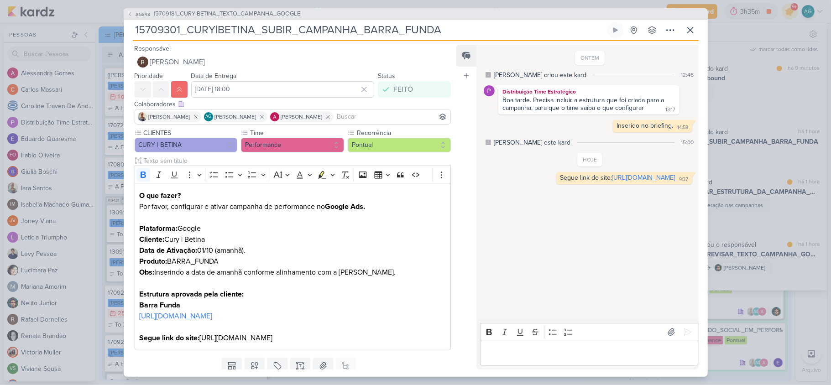
drag, startPoint x: 459, startPoint y: 25, endPoint x: 110, endPoint y: 31, distance: 349.1
click at [110, 31] on div "AG848 15709181_CURY|BETINA_TEXTO_CAMPANHA_GOOGLE 15709301_CURY|BETINA_SUBIR_CAM…" at bounding box center [415, 192] width 831 height 385
click at [692, 32] on icon at bounding box center [690, 30] width 11 height 11
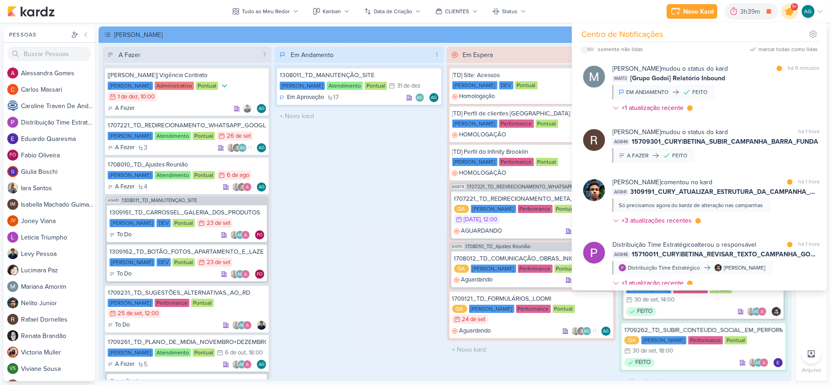
click at [790, 14] on icon at bounding box center [789, 11] width 11 height 11
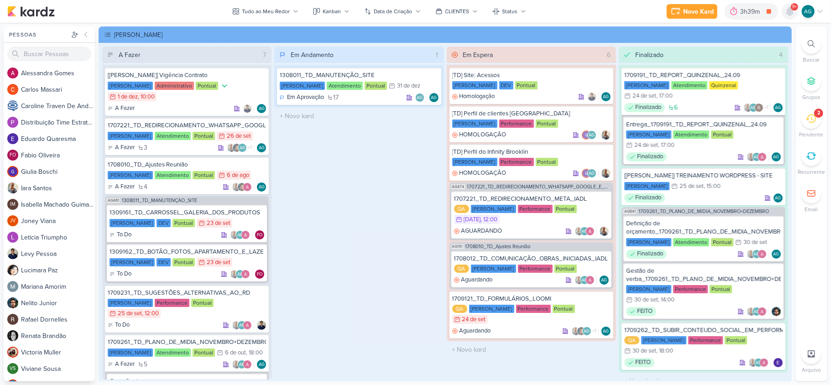
click at [787, 13] on icon at bounding box center [789, 11] width 7 height 8
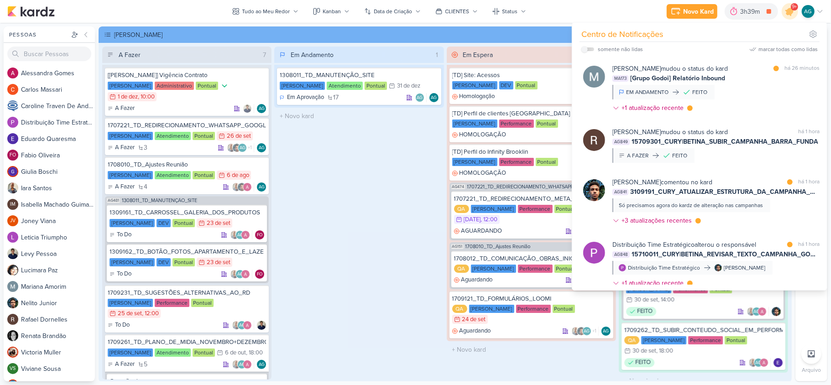
click at [384, 189] on div "Em Andamento 1 1308011_TD_MANUTENÇÃO_SITE Teixeira Duarte Atendimento Pontual 3…" at bounding box center [358, 213] width 169 height 333
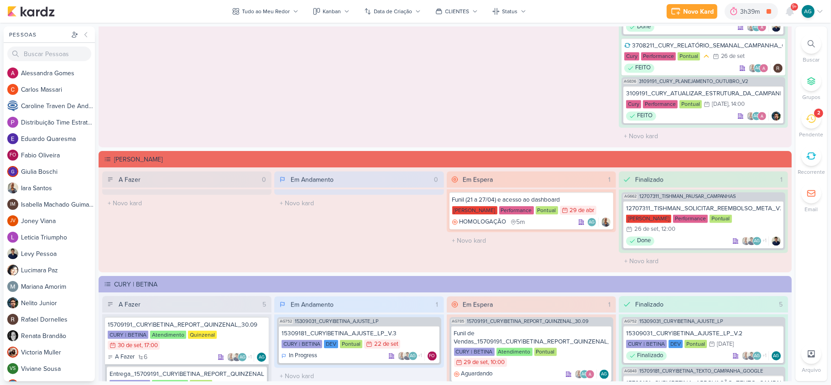
scroll to position [1460, 0]
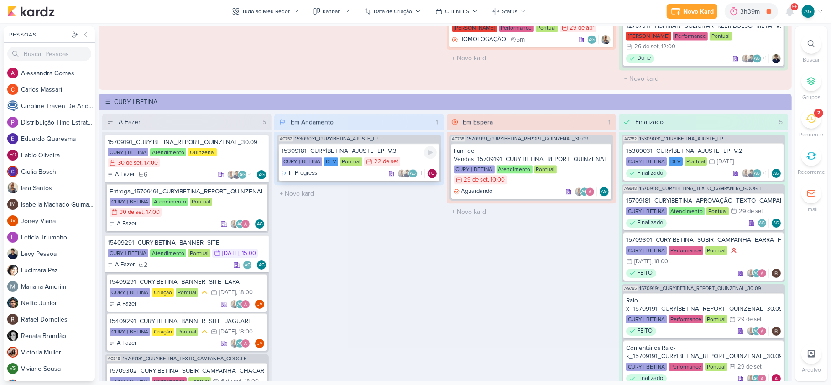
click at [380, 147] on div "15309181_CURY|BETINA_AJUSTE_LP_V.3" at bounding box center [358, 151] width 155 height 8
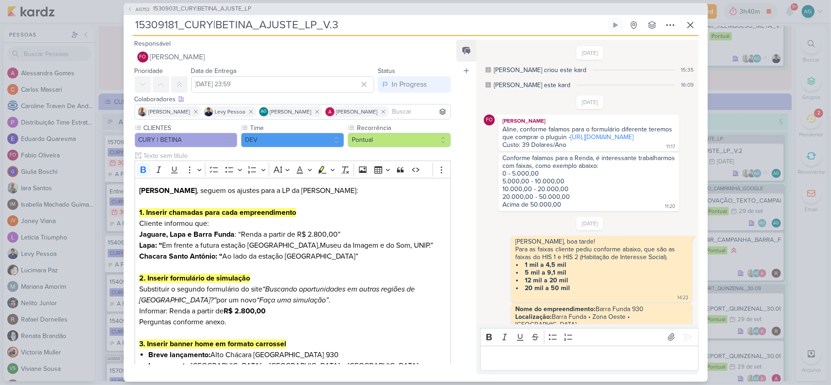
scroll to position [362, 0]
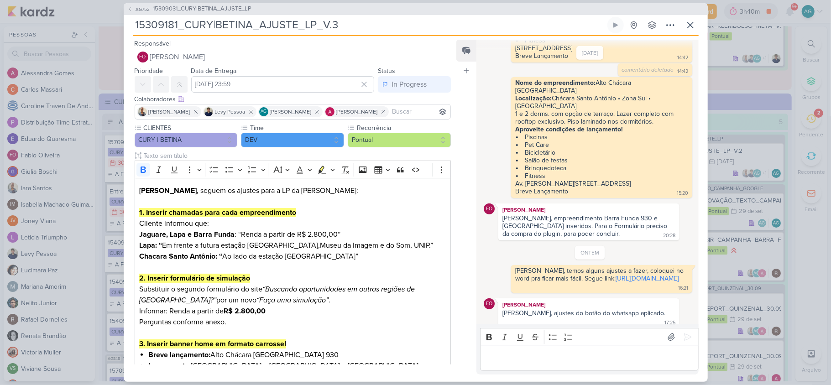
click at [590, 359] on p "Editor editing area: main" at bounding box center [589, 358] width 208 height 11
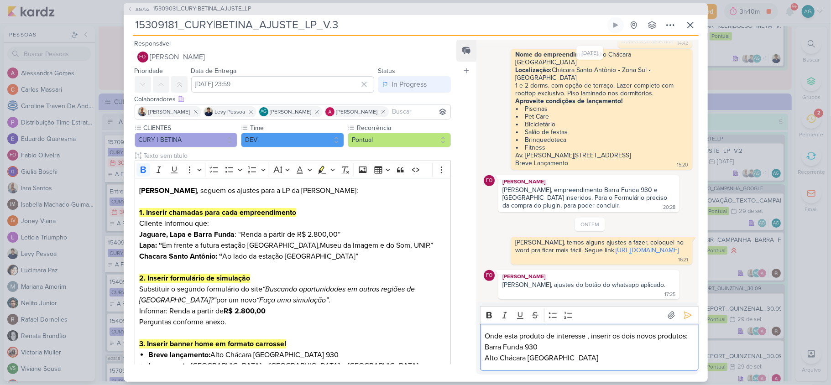
click at [486, 331] on p "Onde esta produto de interesse , inserir os dois novos produtos: Barra Funda 93…" at bounding box center [589, 347] width 208 height 33
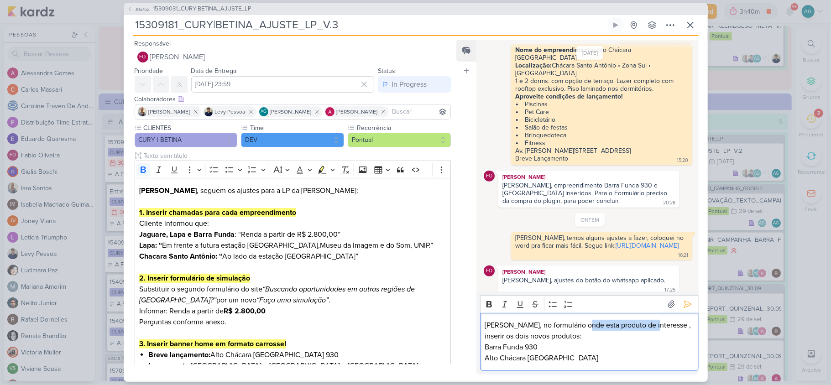
drag, startPoint x: 583, startPoint y: 325, endPoint x: 651, endPoint y: 327, distance: 68.4
click at [651, 327] on p "Fabio, no formulário onde esta produto de interesse , inserir os dois novos pro…" at bounding box center [589, 342] width 208 height 44
click at [490, 306] on icon "Editor toolbar" at bounding box center [488, 304] width 5 height 6
drag, startPoint x: 589, startPoint y: 360, endPoint x: 483, endPoint y: 347, distance: 107.6
click at [483, 347] on div "Fabio, no formulário onde esta produto de interesse , inserir os dois novos pro…" at bounding box center [589, 342] width 218 height 58
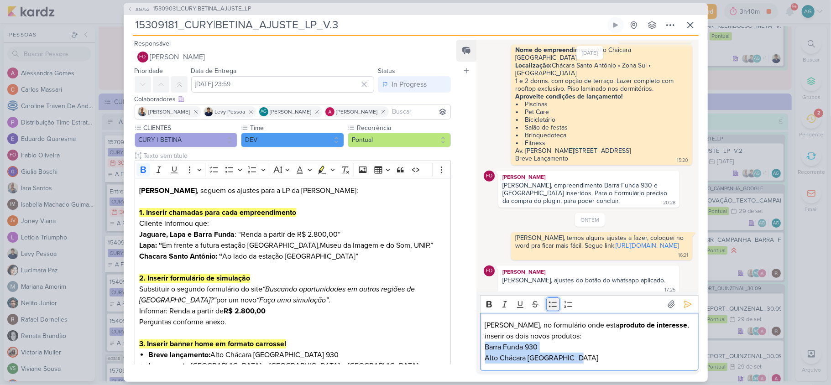
click at [553, 305] on icon "Editor toolbar" at bounding box center [552, 304] width 9 height 9
click at [575, 341] on p "Fabio, no formulário onde esta produto de interesse , inserir os dois novos pro…" at bounding box center [589, 342] width 208 height 44
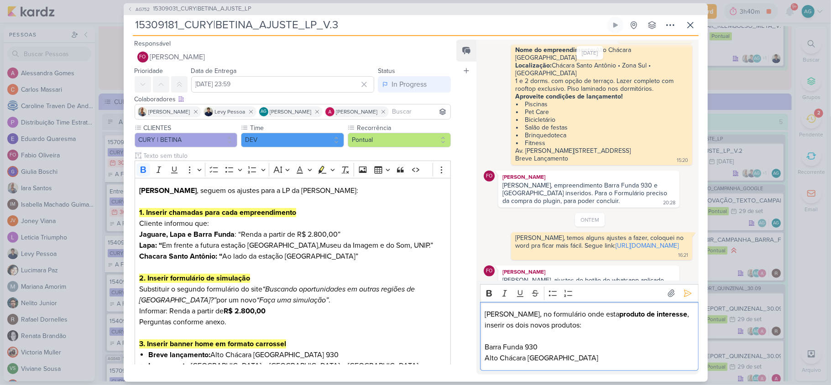
scroll to position [406, 0]
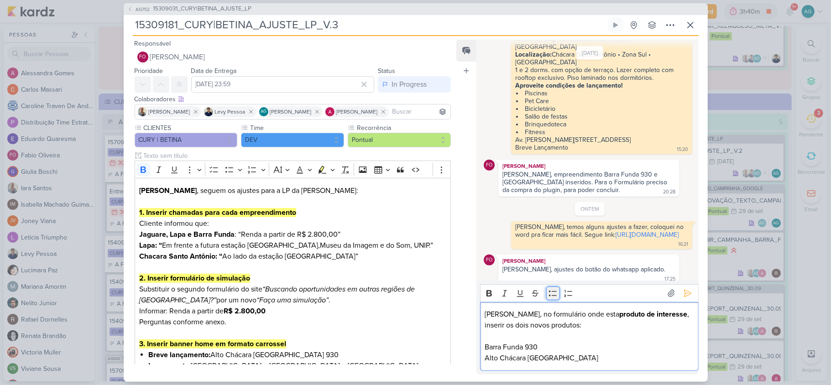
click at [552, 292] on icon "Editor toolbar" at bounding box center [552, 293] width 9 height 9
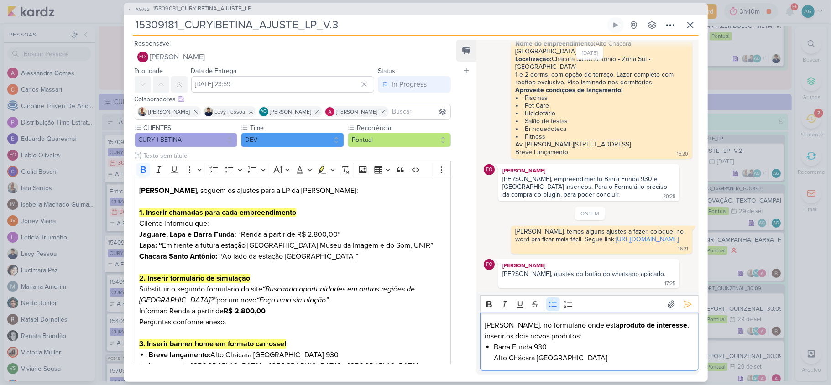
scroll to position [395, 0]
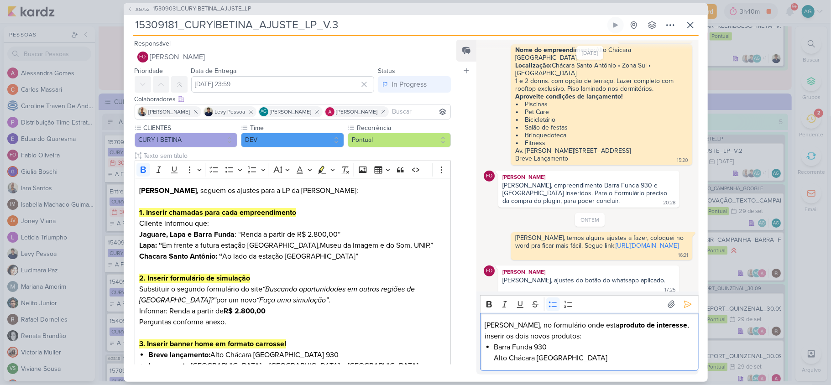
click at [573, 347] on li "⁠⁠⁠⁠⁠⁠⁠Barra Funda 930 Alto Chácara Santo Antônio" at bounding box center [593, 353] width 199 height 22
click at [686, 307] on icon at bounding box center [687, 304] width 9 height 9
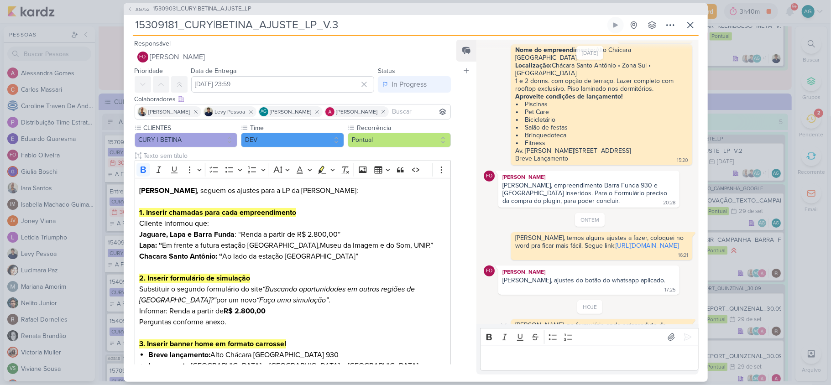
scroll to position [431, 0]
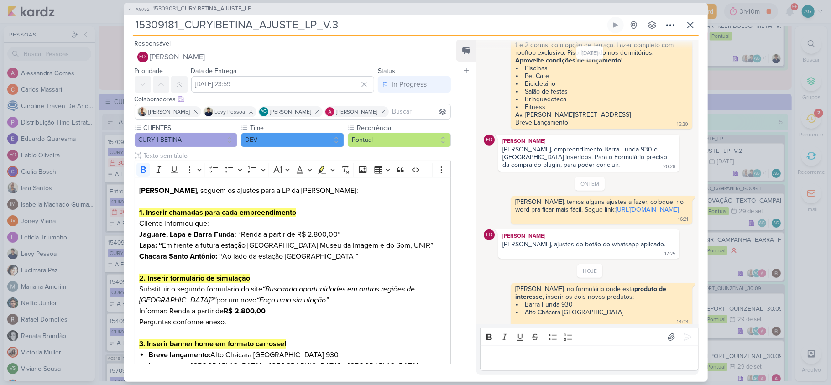
click at [531, 359] on p "Editor editing area: main" at bounding box center [589, 358] width 208 height 11
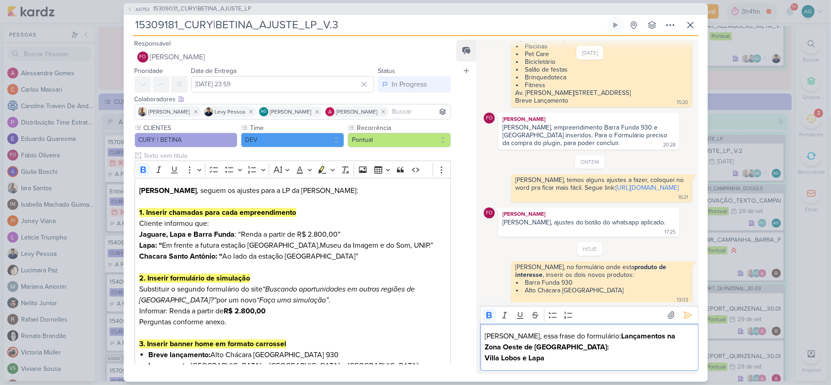
click at [541, 349] on p "Fabio, essa frase do formulário: Lançamentos na Zona Oeste de São Paulo: Villa …" at bounding box center [589, 347] width 208 height 33
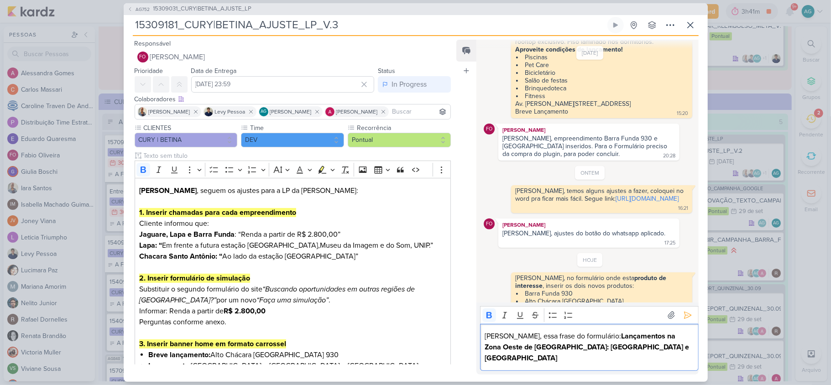
click at [604, 359] on p "Fabio, essa frase do formulário: Lançamentos na Zona Oeste de São Paulo: Villa …" at bounding box center [589, 347] width 208 height 33
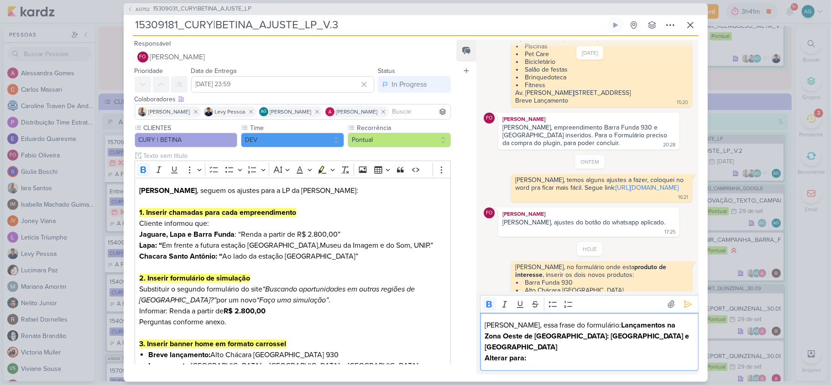
drag, startPoint x: 564, startPoint y: 361, endPoint x: 482, endPoint y: 357, distance: 82.2
click at [482, 357] on div "Fabio, essa frase do formulário: Lançamentos na Zona Oeste de São Paulo: Villa …" at bounding box center [589, 342] width 218 height 58
click at [488, 307] on icon "Editor toolbar" at bounding box center [488, 304] width 5 height 6
click at [547, 361] on p "Alterar para:" at bounding box center [589, 358] width 208 height 11
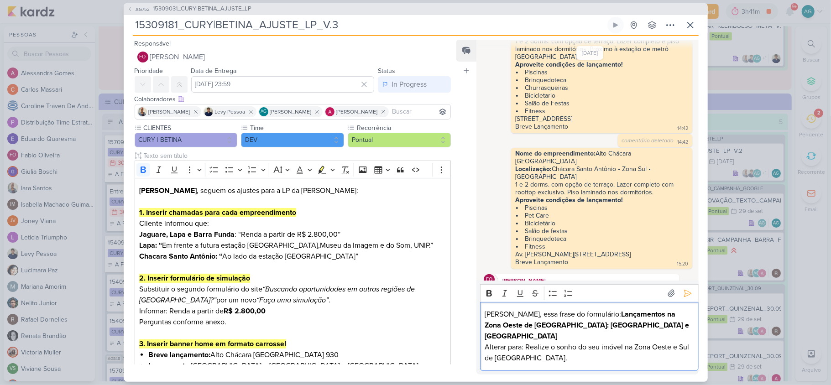
scroll to position [281, 0]
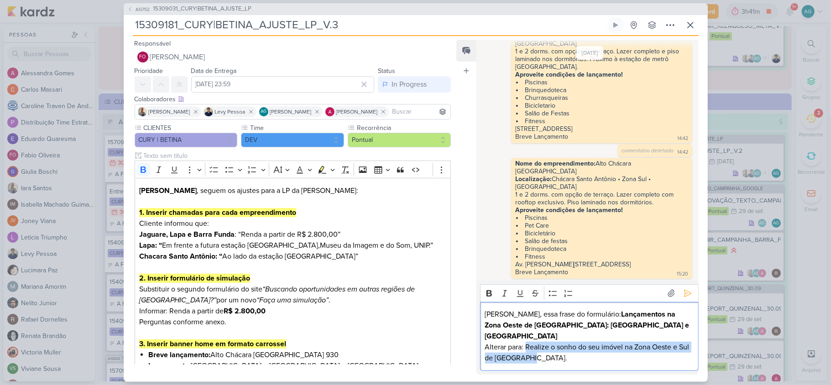
drag, startPoint x: 526, startPoint y: 345, endPoint x: 550, endPoint y: 359, distance: 28.0
click at [550, 359] on p "Alterar para: Realize o sonho do seu imóvel na Zona Oeste e Sul de São Paulo." at bounding box center [589, 353] width 208 height 22
click at [488, 297] on icon "Editor toolbar" at bounding box center [488, 293] width 5 height 6
click at [589, 364] on div "Fabio, essa frase do formulário: Lançamentos na Zona Oeste de São Paulo: Villa …" at bounding box center [589, 336] width 218 height 69
drag, startPoint x: 526, startPoint y: 349, endPoint x: 557, endPoint y: 358, distance: 31.3
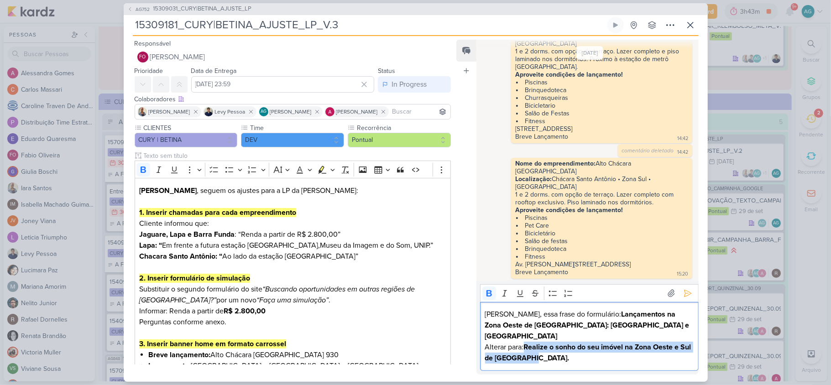
click at [557, 358] on p "Alterar para: Realize o sonho do seu imóvel na Zona Oeste e Sul de São Paulo." at bounding box center [589, 353] width 208 height 22
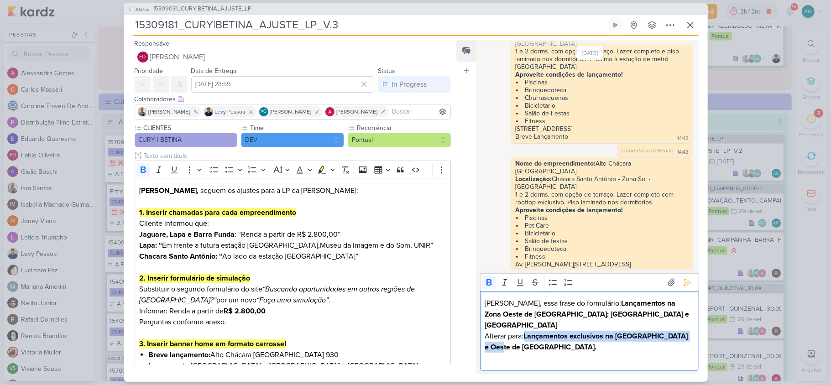
drag, startPoint x: 527, startPoint y: 334, endPoint x: 537, endPoint y: 344, distance: 13.5
click at [537, 344] on p "Alterar para: Lançamentos exclusivos na Zona Sul e Oeste de SP." at bounding box center [589, 342] width 208 height 22
copy strong "Lançamentos exclusivos na Zona Sul e Oeste de SP."
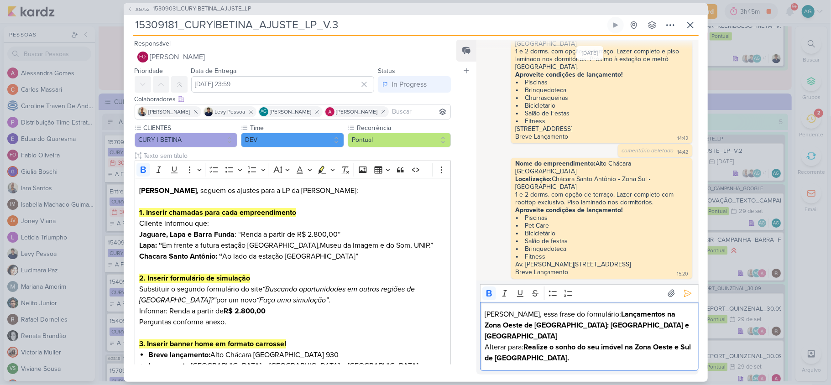
click at [610, 366] on div "Fabio, essa frase do formulário: Lançamentos na Zona Oeste de São Paulo: Villa …" at bounding box center [589, 336] width 218 height 69
drag, startPoint x: 528, startPoint y: 347, endPoint x: 553, endPoint y: 359, distance: 28.0
click at [553, 359] on p "Alterar para: Realize o sonho do seu imóvel na Zona Oeste e Sul de São Paulo." at bounding box center [589, 353] width 208 height 22
copy strong "Realize o sonho do seu imóvel na Zona Oeste e Sul de São Paulo."
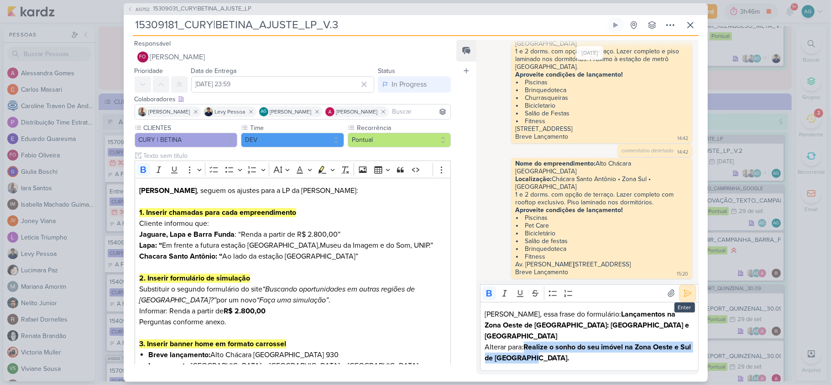
click at [684, 297] on icon at bounding box center [687, 293] width 7 height 7
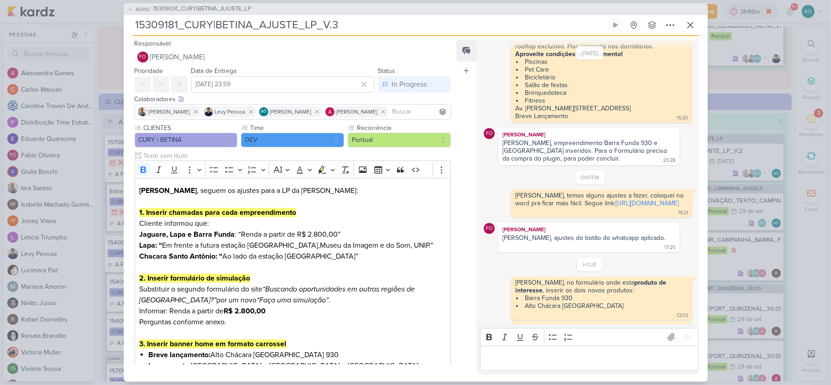
scroll to position [468, 0]
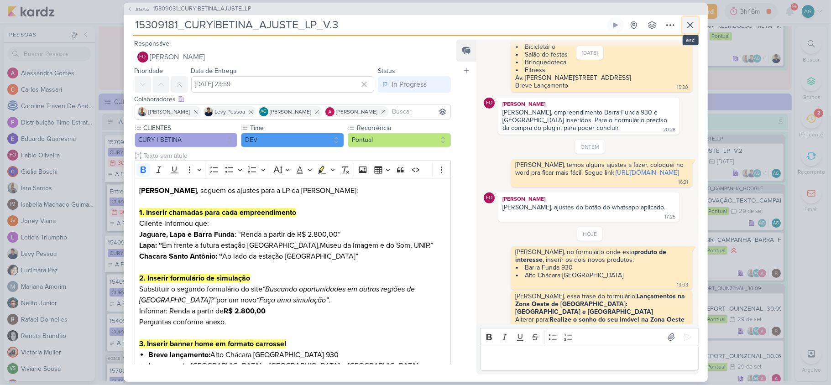
click at [694, 25] on icon at bounding box center [690, 25] width 11 height 11
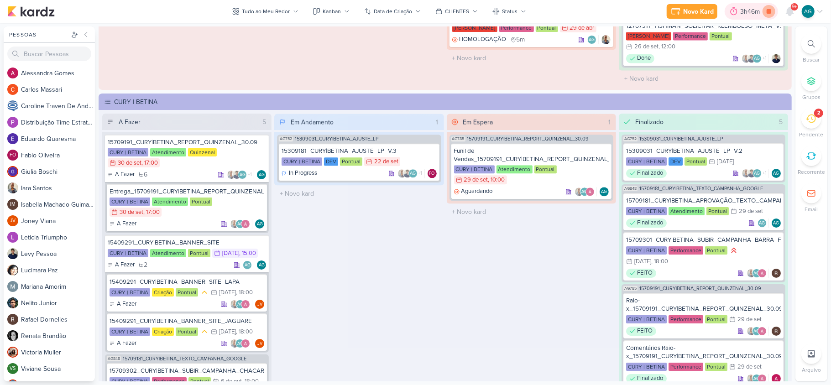
click at [768, 11] on icon at bounding box center [768, 11] width 5 height 5
